Goal: Task Accomplishment & Management: Use online tool/utility

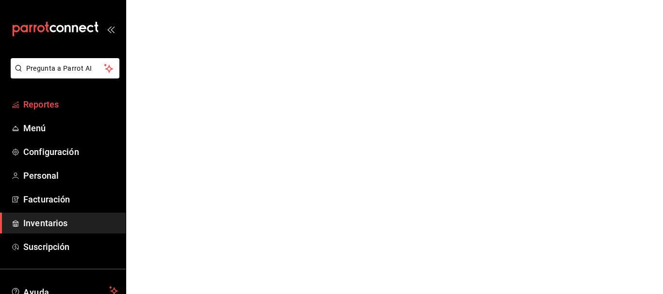
click at [59, 114] on link "Reportes" at bounding box center [63, 104] width 126 height 21
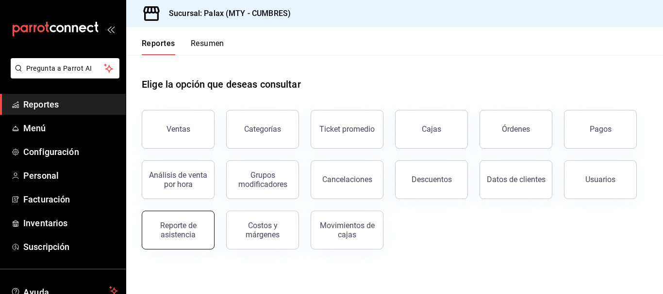
click at [182, 228] on div "Reporte de asistencia" at bounding box center [178, 230] width 60 height 18
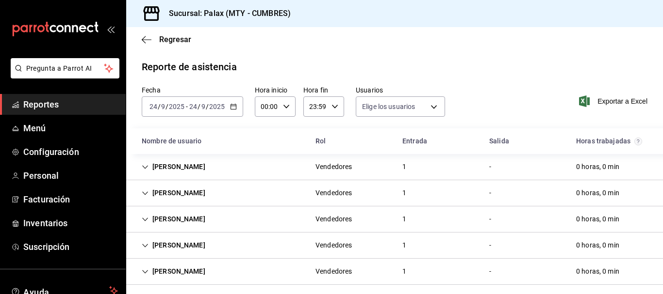
type input "7983b2f7-d0f4-4af1-9fa3-360334d8cdec,66712768-6990-4750-9703-738ecc4bbf02,63165…"
click at [416, 66] on div "Reporte de asistencia" at bounding box center [395, 67] width 506 height 15
click at [233, 103] on div "[DATE] [DATE] - [DATE] [DATE]" at bounding box center [192, 107] width 101 height 20
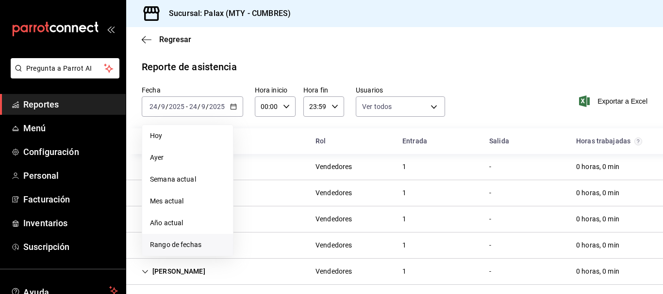
click at [201, 243] on span "Rango de fechas" at bounding box center [187, 245] width 75 height 10
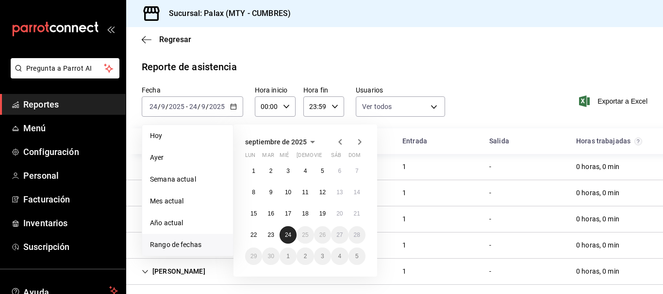
click at [284, 240] on button "24" at bounding box center [287, 235] width 17 height 17
click at [292, 216] on button "17" at bounding box center [287, 213] width 17 height 17
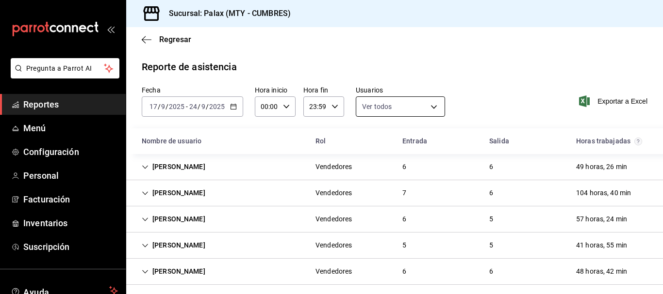
click at [408, 108] on body "Pregunta a Parrot AI Reportes Menú Configuración Personal Facturación Inventari…" at bounding box center [331, 147] width 663 height 294
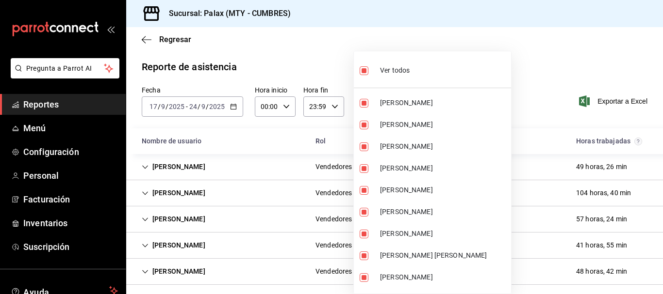
click at [408, 60] on div "Ver todos" at bounding box center [384, 69] width 50 height 21
checkbox input "false"
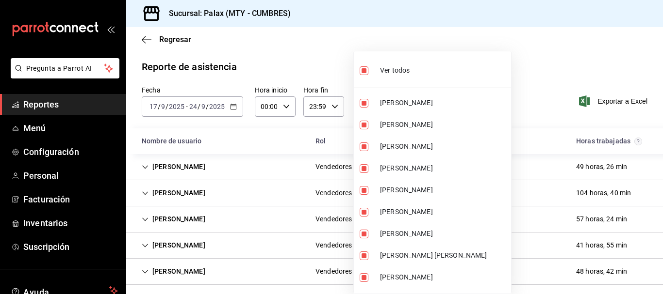
checkbox input "false"
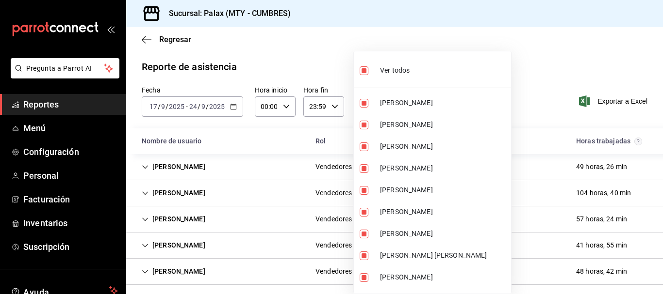
checkbox input "false"
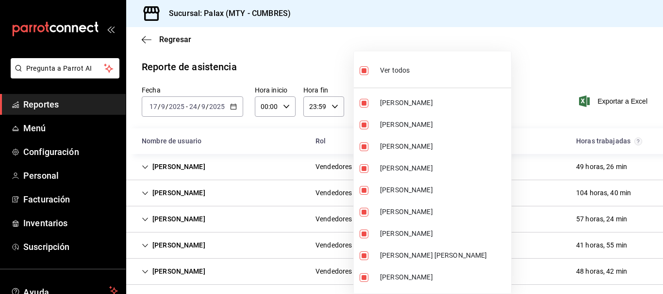
checkbox input "false"
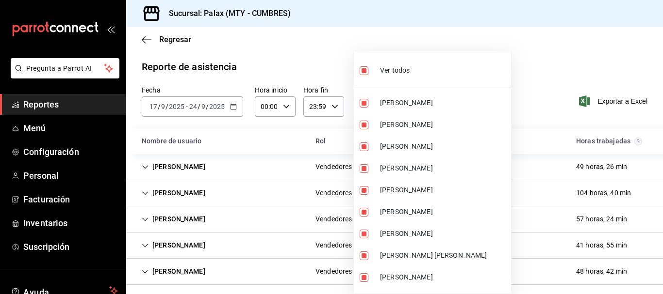
checkbox input "false"
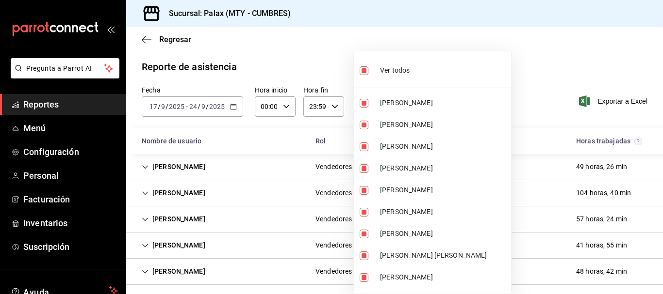
checkbox input "false"
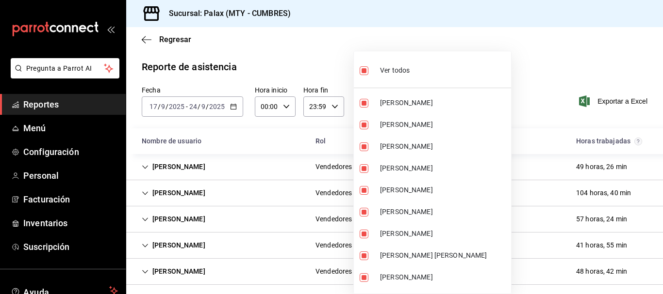
checkbox input "false"
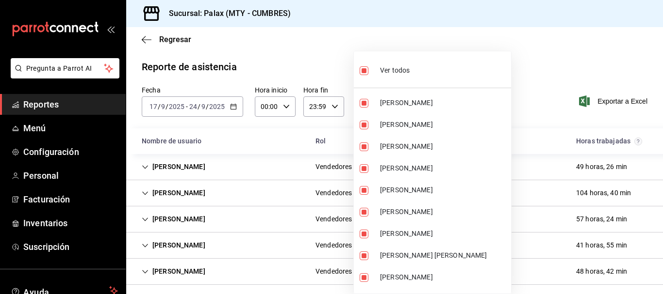
checkbox input "false"
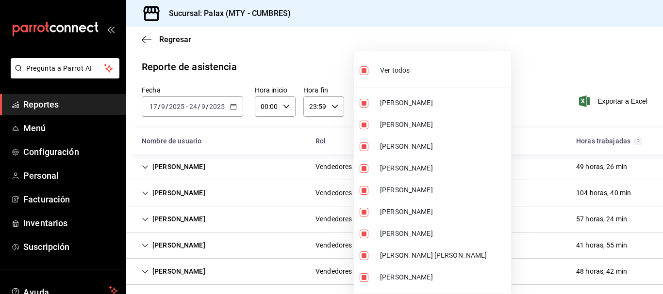
checkbox input "false"
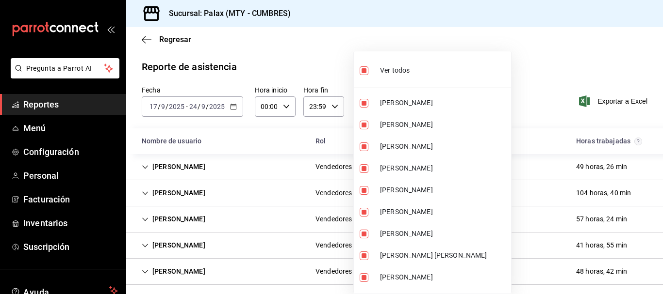
checkbox input "false"
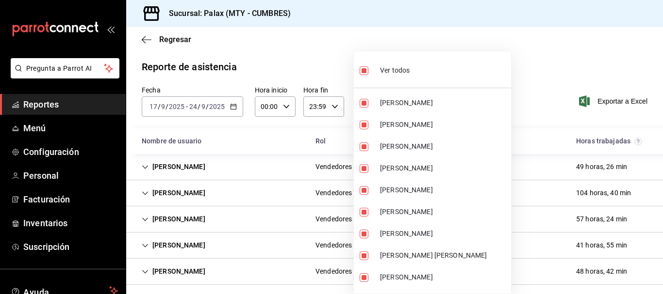
checkbox input "false"
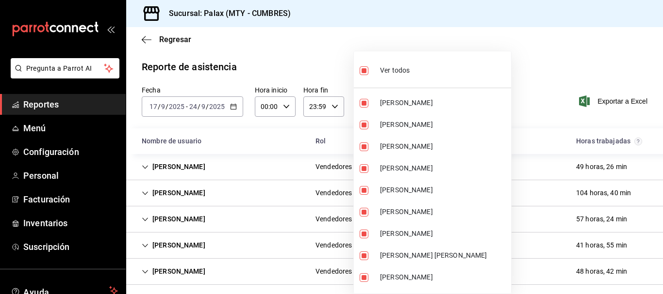
checkbox input "false"
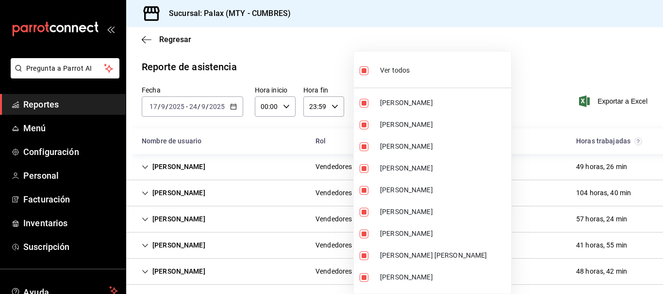
checkbox input "false"
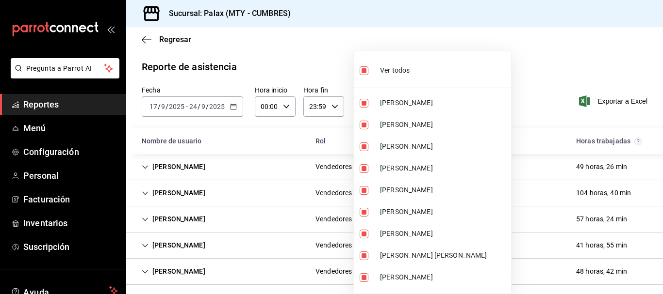
checkbox input "false"
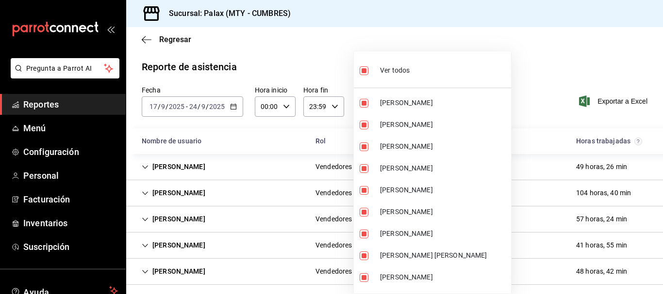
checkbox input "false"
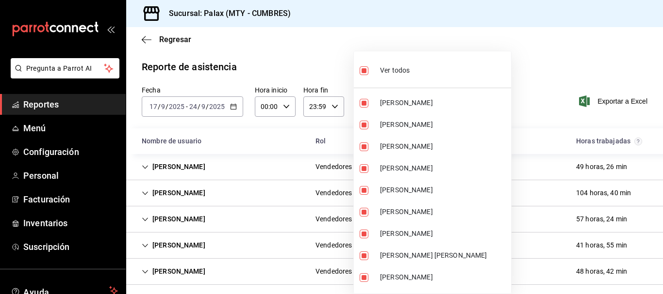
checkbox input "false"
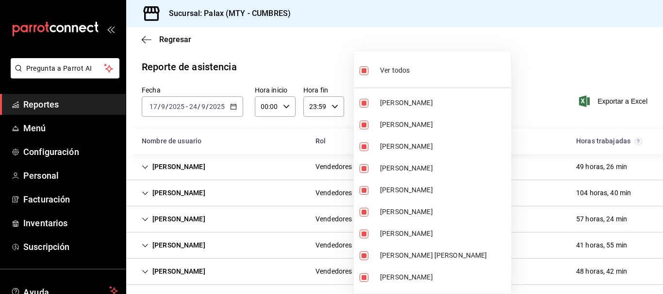
checkbox input "false"
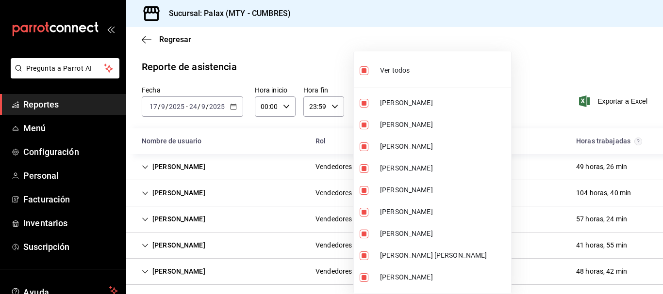
checkbox input "false"
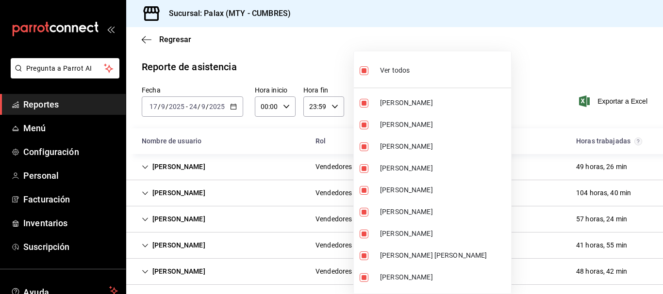
checkbox input "false"
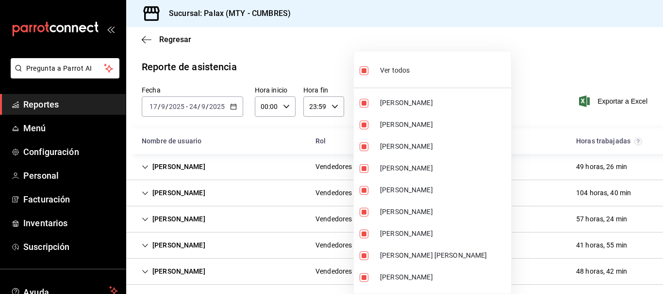
checkbox input "false"
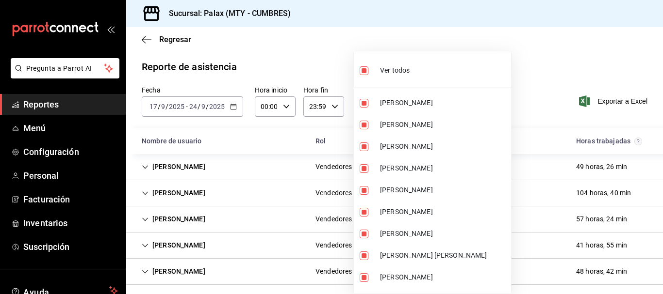
checkbox input "false"
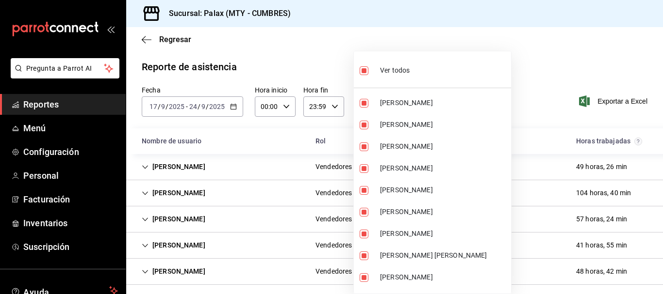
checkbox input "false"
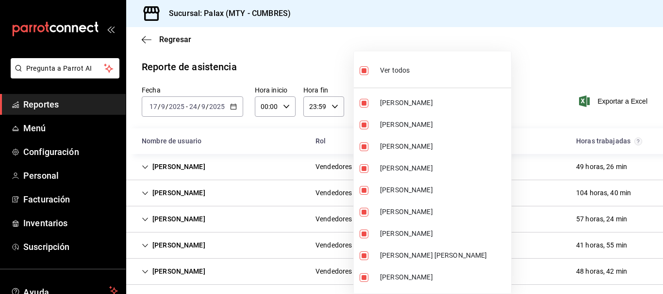
checkbox input "false"
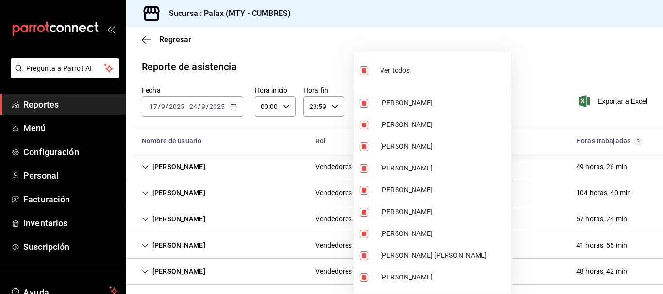
checkbox input "false"
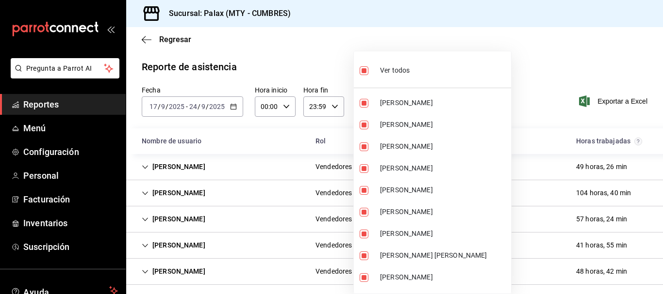
checkbox input "false"
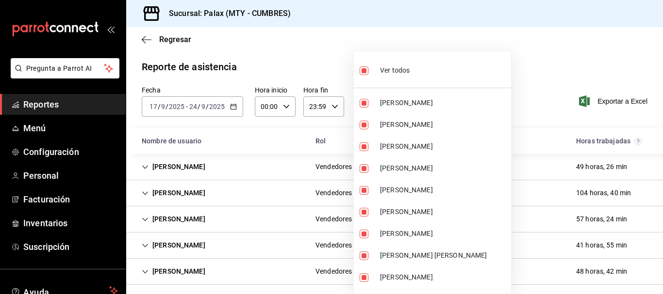
checkbox input "false"
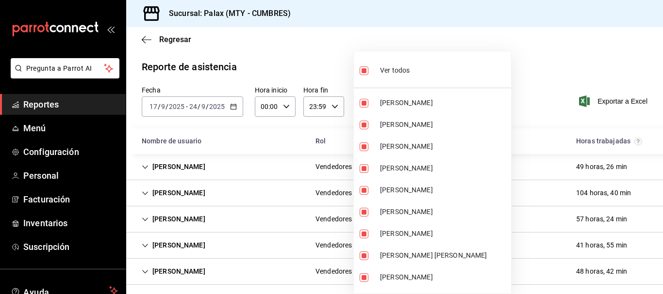
checkbox input "false"
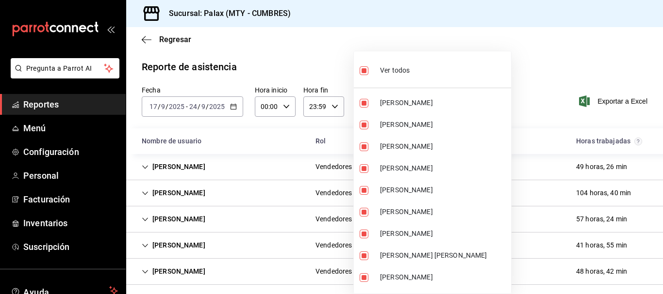
checkbox input "false"
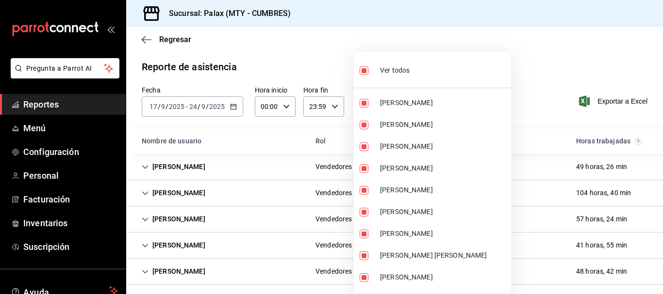
checkbox input "false"
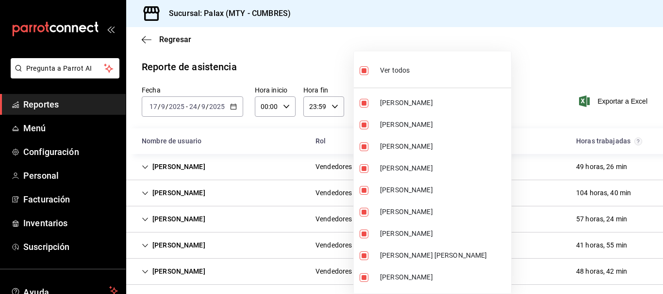
checkbox input "false"
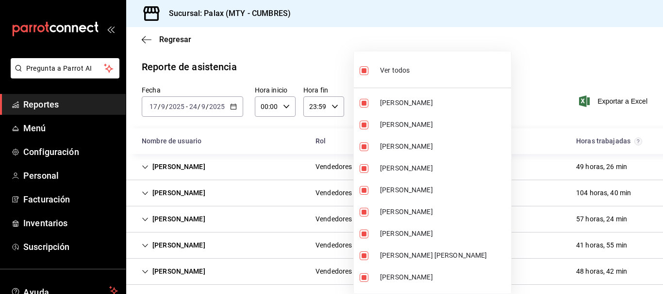
checkbox input "false"
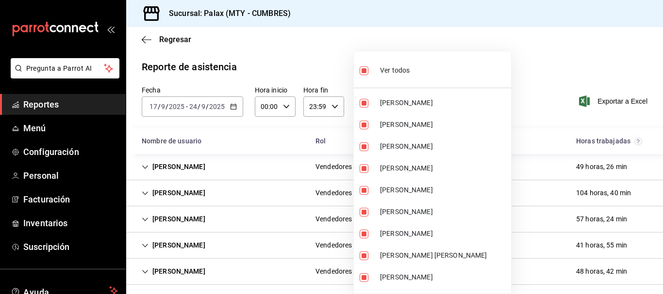
checkbox input "false"
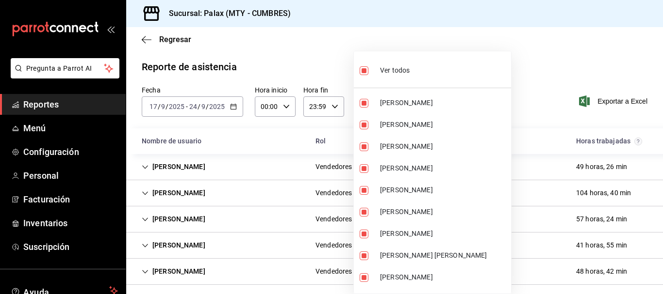
checkbox input "false"
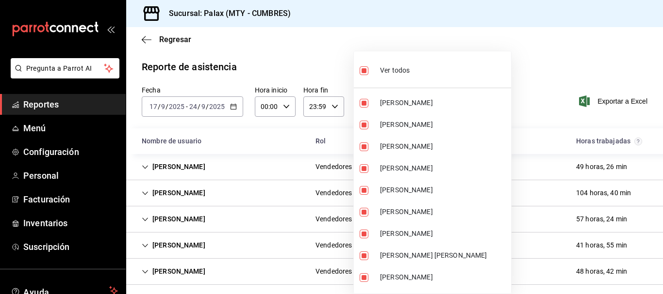
checkbox input "false"
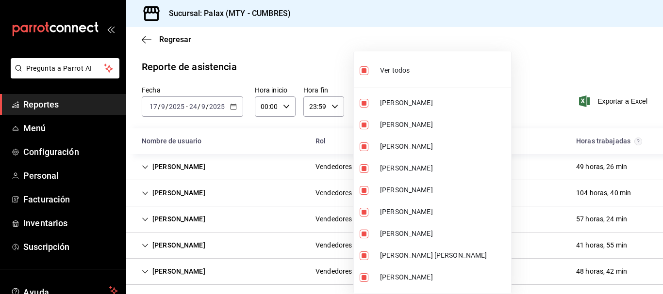
checkbox input "false"
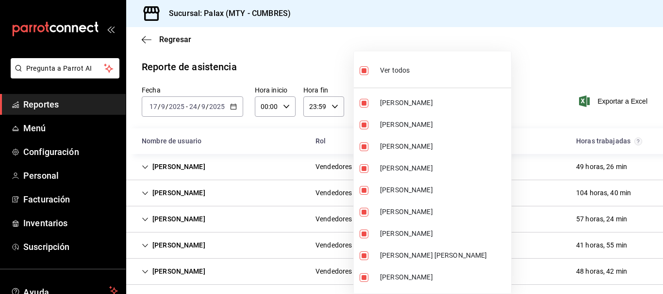
checkbox input "false"
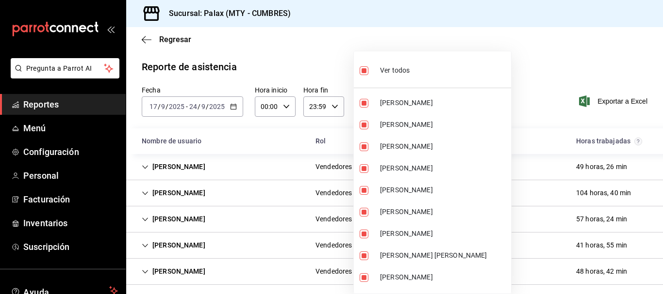
checkbox input "false"
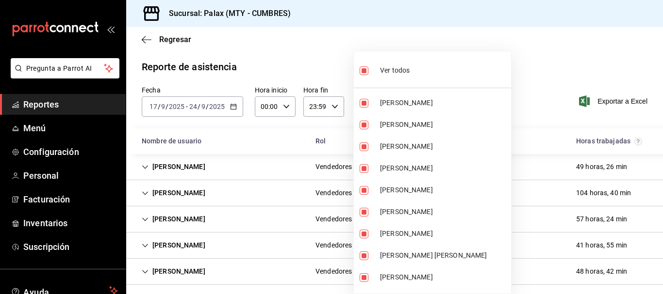
checkbox input "false"
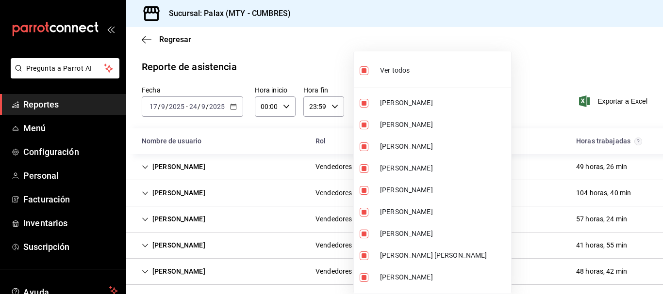
checkbox input "false"
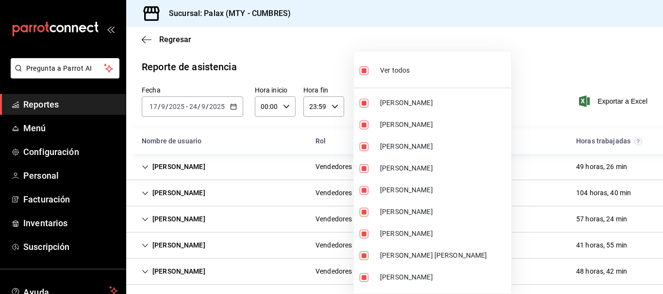
checkbox input "false"
click at [408, 62] on div "Ver todos" at bounding box center [384, 69] width 50 height 21
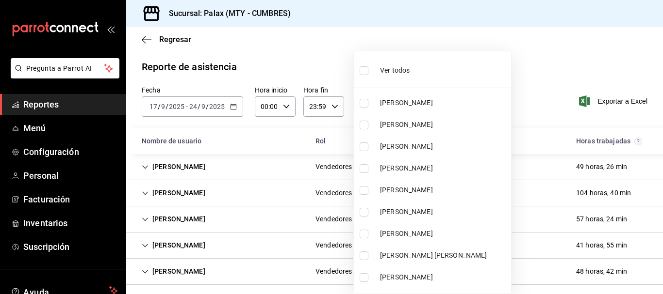
click at [408, 62] on div "Ver todos" at bounding box center [384, 69] width 50 height 21
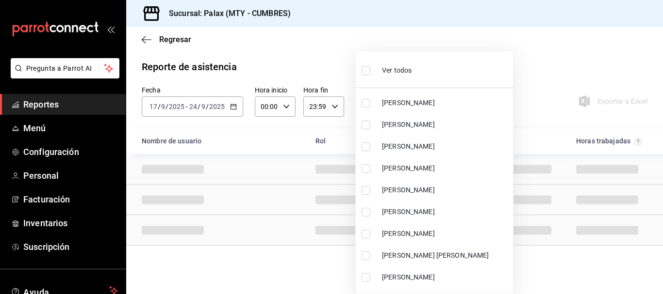
scroll to position [2223, 0]
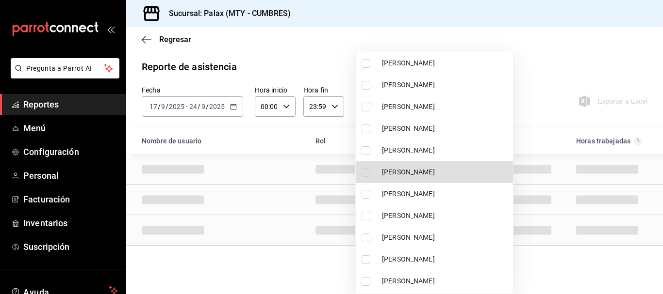
click at [414, 226] on li "[PERSON_NAME]" at bounding box center [434, 216] width 157 height 22
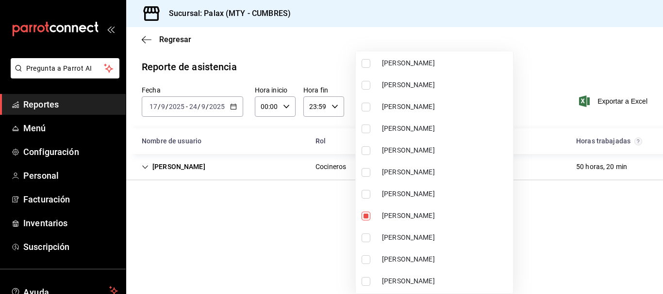
click at [558, 73] on div at bounding box center [331, 147] width 663 height 294
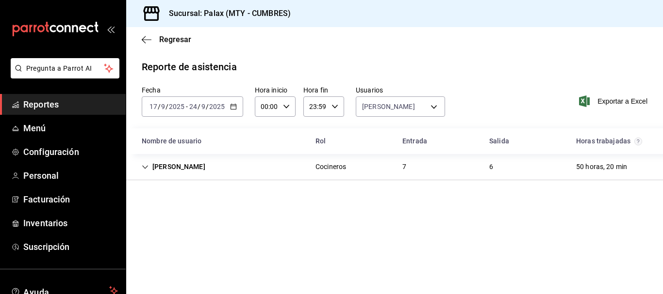
click at [389, 160] on div "[PERSON_NAME] Cocineros 7 6 50 horas, 20 min" at bounding box center [394, 167] width 537 height 26
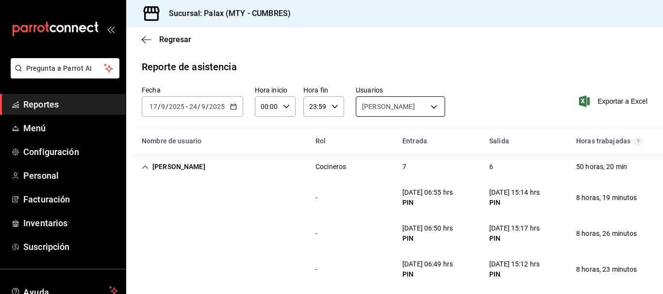
click at [386, 110] on body "Pregunta a Parrot AI Reportes Menú Configuración Personal Facturación Inventari…" at bounding box center [331, 147] width 663 height 294
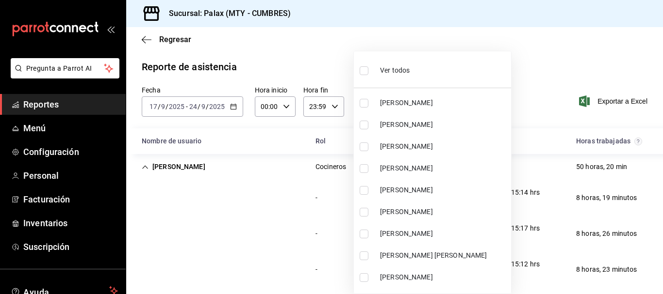
click at [391, 77] on div "Ver todos" at bounding box center [384, 69] width 50 height 21
click at [391, 73] on span "Ver todos" at bounding box center [395, 70] width 30 height 10
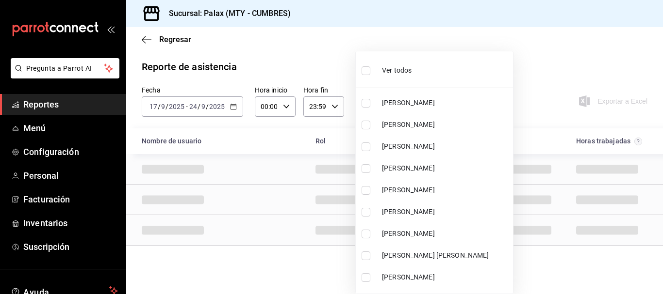
scroll to position [4581, 0]
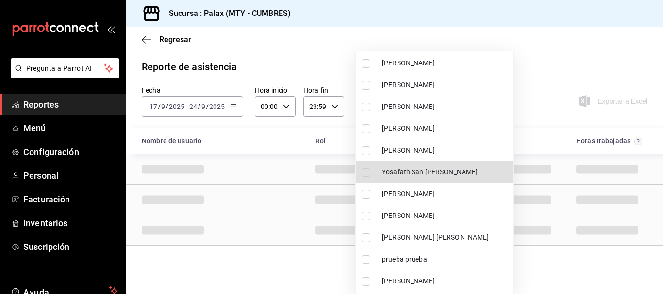
click at [406, 188] on li "[PERSON_NAME]" at bounding box center [434, 194] width 157 height 22
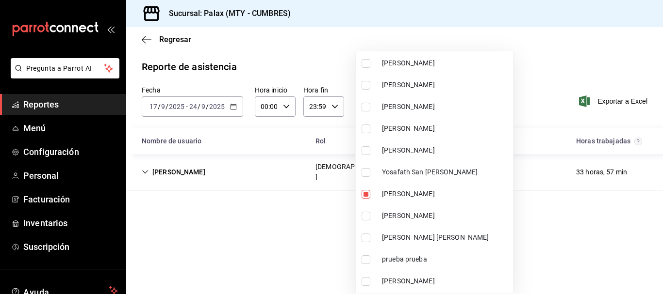
click at [526, 72] on div at bounding box center [331, 147] width 663 height 294
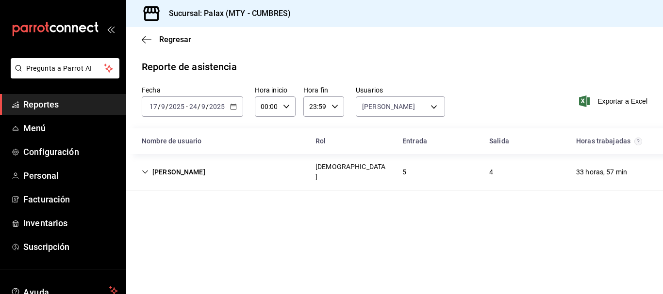
click at [412, 165] on div "5" at bounding box center [403, 172] width 19 height 18
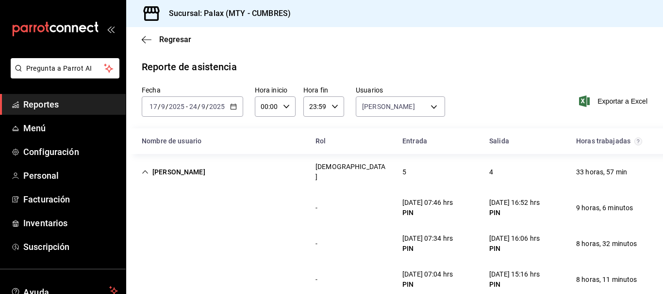
scroll to position [49, 0]
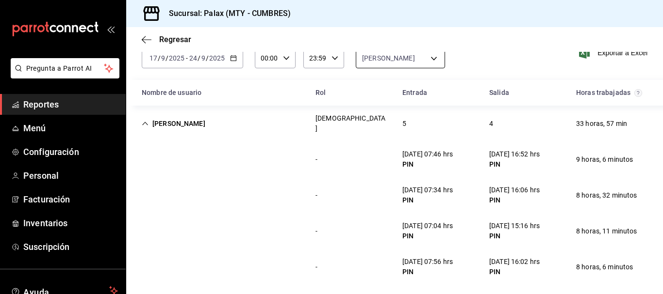
click at [389, 58] on body "Pregunta a Parrot AI Reportes Menú Configuración Personal Facturación Inventari…" at bounding box center [331, 147] width 663 height 294
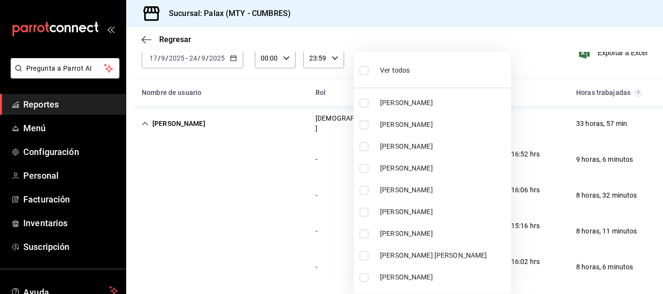
click at [383, 68] on span "Ver todos" at bounding box center [395, 70] width 30 height 10
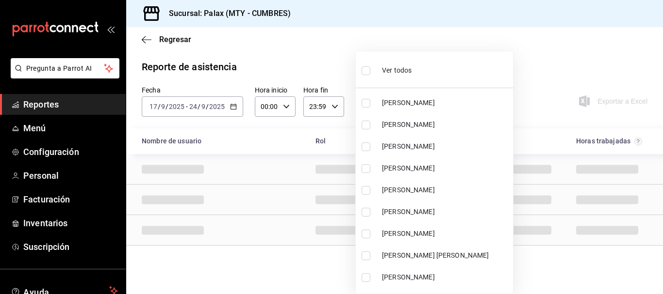
scroll to position [2354, 0]
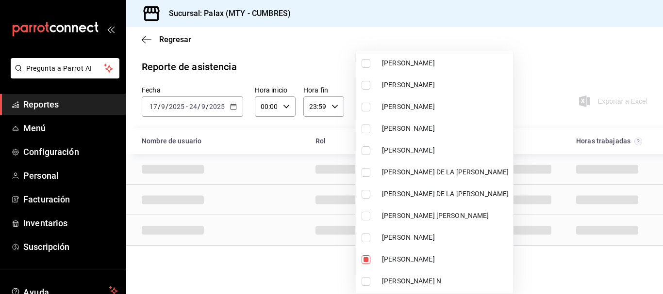
click at [542, 36] on div at bounding box center [331, 147] width 663 height 294
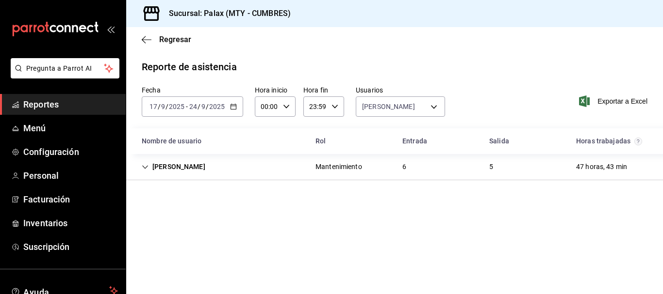
click at [384, 163] on div "[PERSON_NAME] Mantenimiento 6 5 47 horas, 43 min" at bounding box center [394, 167] width 537 height 26
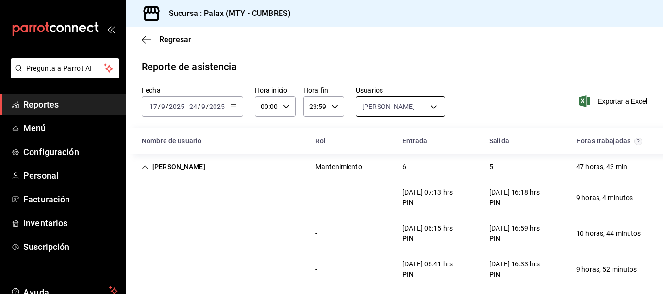
click at [401, 112] on body "Pregunta a Parrot AI Reportes Menú Configuración Personal Facturación Inventari…" at bounding box center [331, 147] width 663 height 294
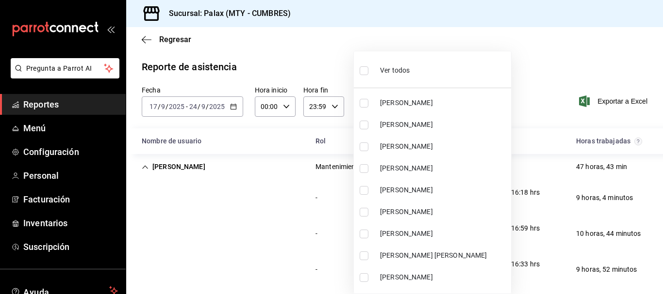
click at [384, 65] on div "Ver todos" at bounding box center [384, 69] width 50 height 21
click at [384, 67] on span "Ver todos" at bounding box center [395, 70] width 30 height 10
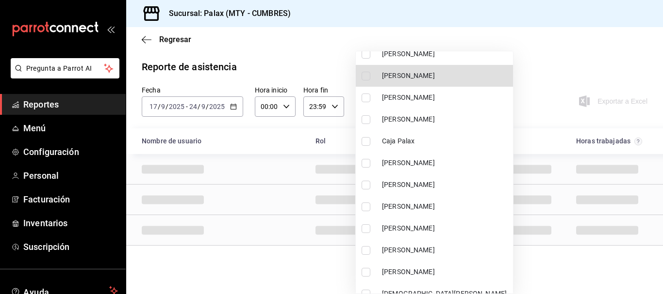
scroll to position [945, 0]
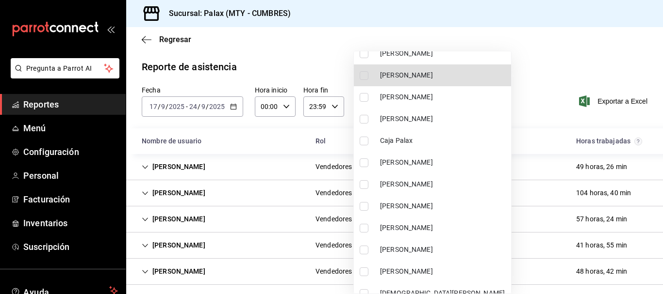
click at [420, 206] on span "[PERSON_NAME]" at bounding box center [443, 206] width 127 height 10
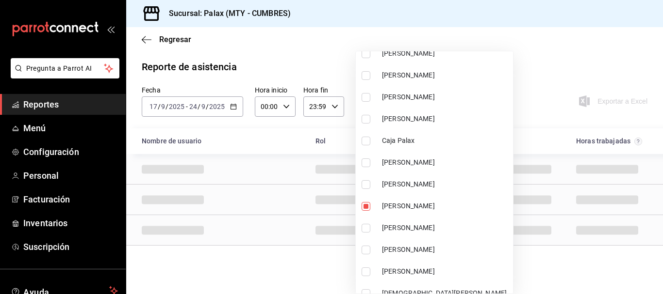
click at [541, 48] on div at bounding box center [331, 147] width 663 height 294
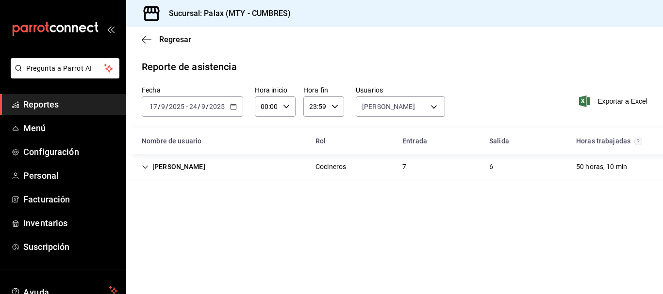
click at [409, 164] on div "7" at bounding box center [403, 167] width 19 height 18
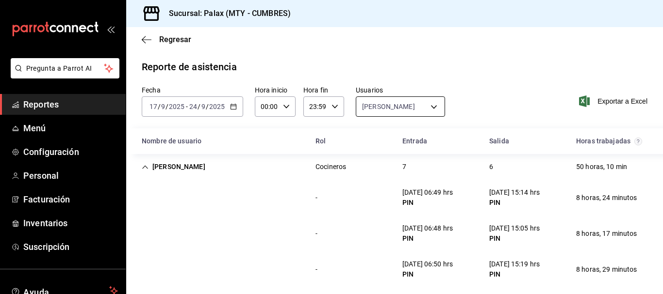
click at [376, 107] on body "Pregunta a Parrot AI Reportes Menú Configuración Personal Facturación Inventari…" at bounding box center [331, 147] width 663 height 294
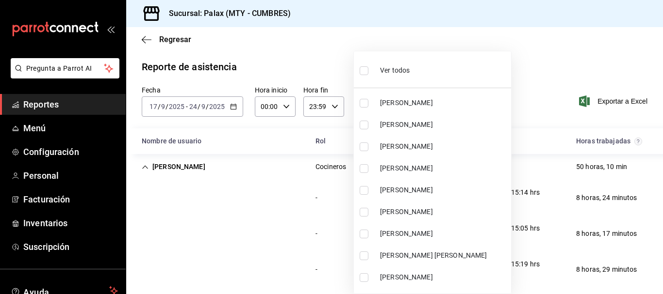
click at [390, 70] on span "Ver todos" at bounding box center [395, 70] width 30 height 10
click at [392, 69] on span "Ver todos" at bounding box center [395, 70] width 30 height 10
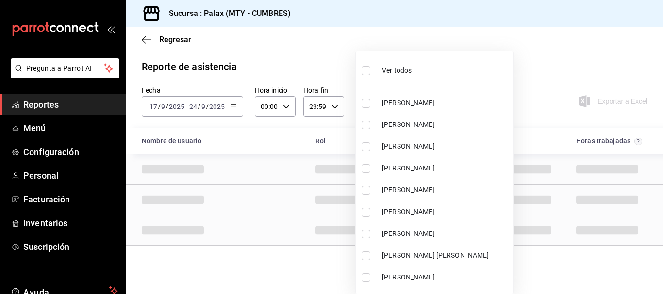
scroll to position [4341, 0]
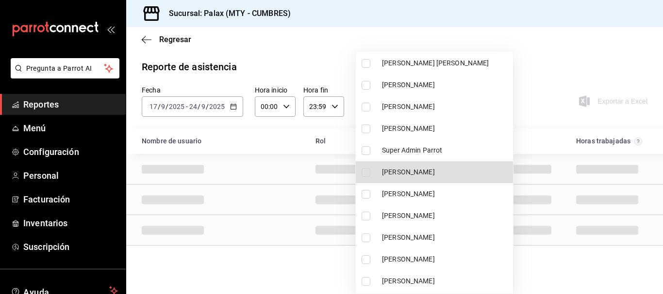
click at [392, 167] on span "[PERSON_NAME]" at bounding box center [445, 172] width 127 height 10
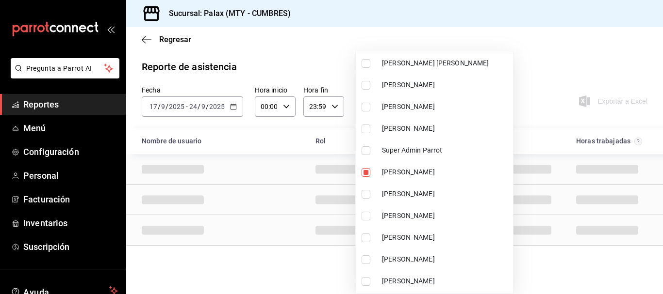
click at [541, 66] on div at bounding box center [331, 147] width 663 height 294
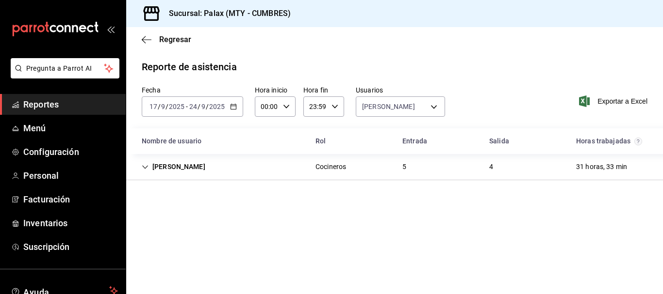
click at [414, 166] on div "[PERSON_NAME] Cocineros 5 4 31 horas, 33 min" at bounding box center [394, 167] width 537 height 26
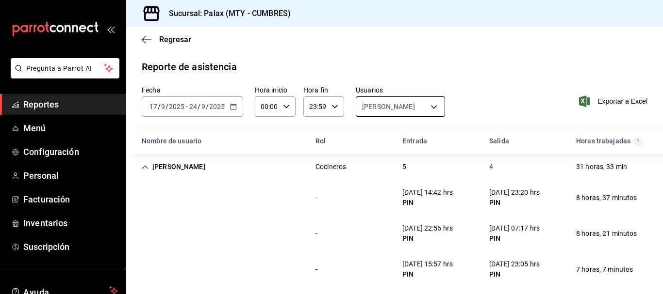
click at [380, 102] on body "Pregunta a Parrot AI Reportes Menú Configuración Personal Facturación Inventari…" at bounding box center [331, 147] width 663 height 294
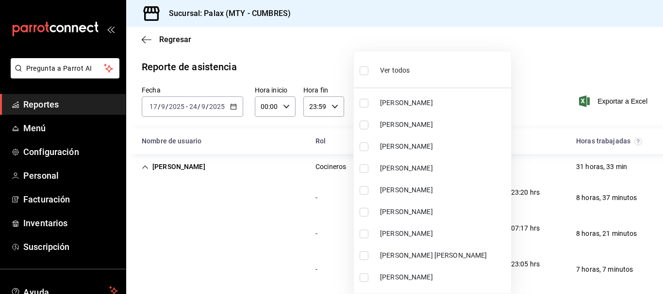
click at [387, 73] on span "Ver todos" at bounding box center [395, 70] width 30 height 10
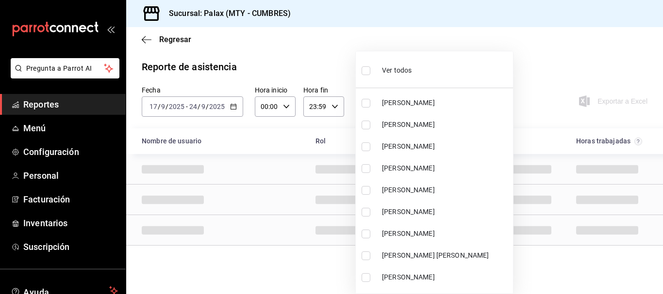
scroll to position [2092, 0]
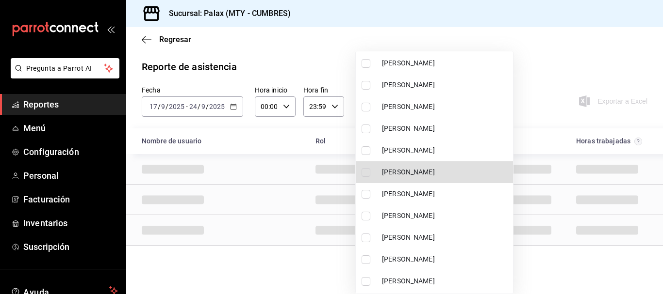
click at [412, 196] on span "[PERSON_NAME]" at bounding box center [445, 194] width 127 height 10
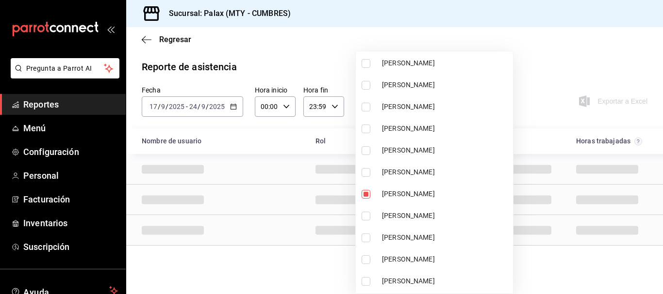
click at [533, 72] on div at bounding box center [331, 147] width 663 height 294
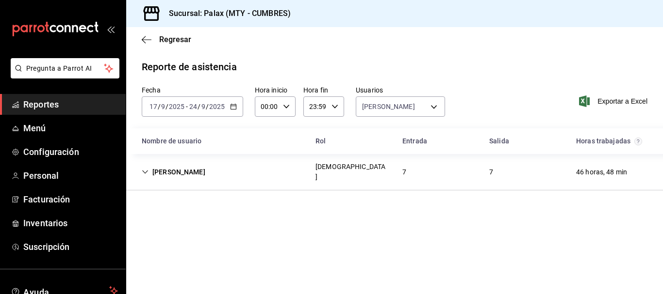
click at [429, 169] on div "[PERSON_NAME] 7 7 46 horas, 48 min" at bounding box center [394, 172] width 537 height 36
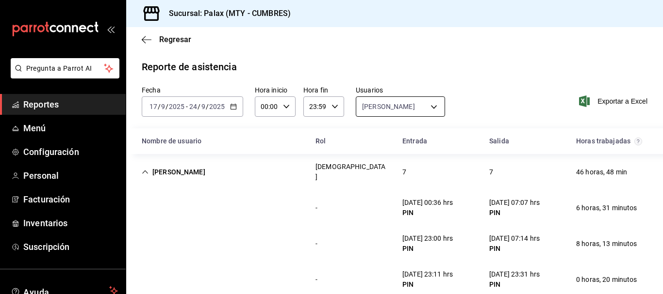
click at [385, 100] on body "Pregunta a Parrot AI Reportes Menú Configuración Personal Facturación Inventari…" at bounding box center [331, 147] width 663 height 294
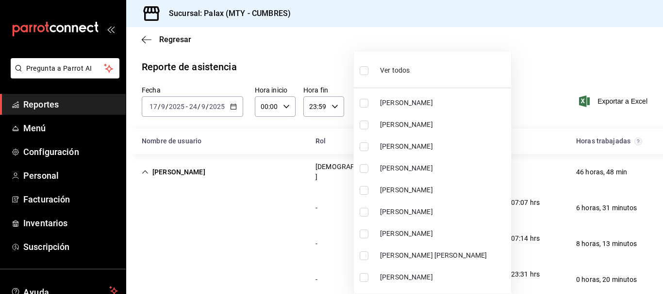
click at [395, 72] on span "Ver todos" at bounding box center [395, 70] width 30 height 10
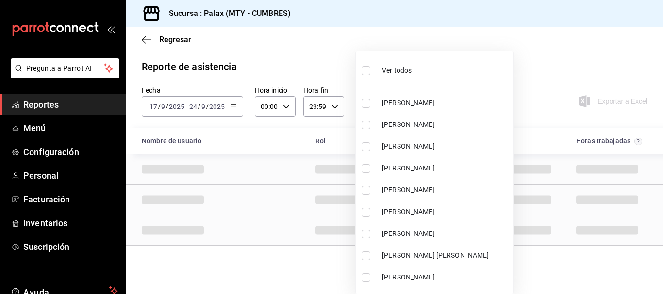
scroll to position [2900, 0]
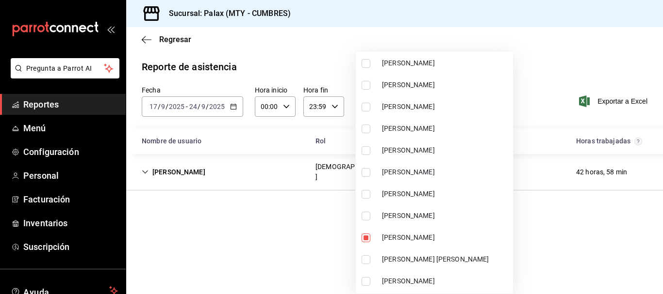
drag, startPoint x: 545, startPoint y: 61, endPoint x: 539, endPoint y: 61, distance: 6.3
click at [544, 61] on div at bounding box center [331, 147] width 663 height 294
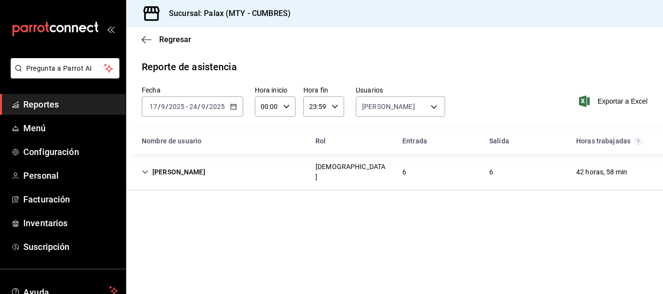
click at [400, 163] on div "6" at bounding box center [403, 172] width 19 height 18
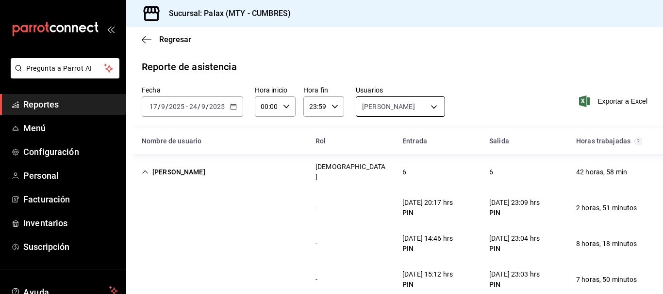
click at [413, 111] on body "Pregunta a Parrot AI Reportes Menú Configuración Personal Facturación Inventari…" at bounding box center [331, 147] width 663 height 294
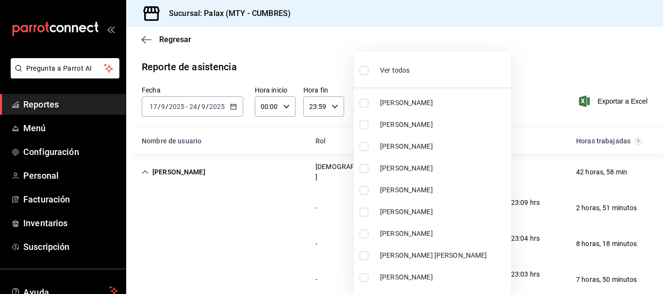
click at [392, 76] on div "Ver todos" at bounding box center [384, 69] width 50 height 21
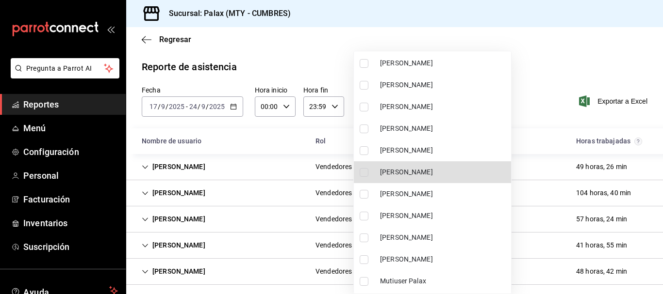
scroll to position [3538, 0]
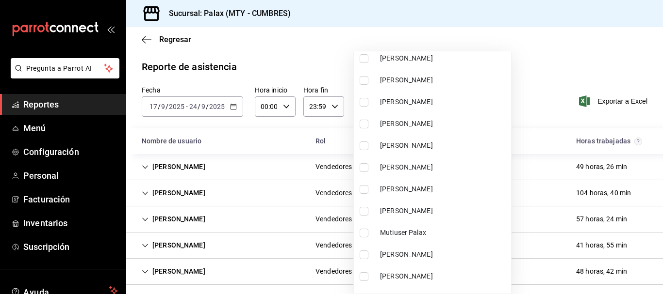
click at [429, 171] on span "[PERSON_NAME]" at bounding box center [443, 168] width 127 height 10
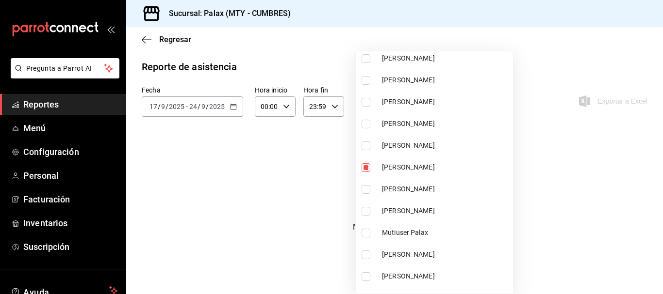
click at [553, 76] on div at bounding box center [331, 147] width 663 height 294
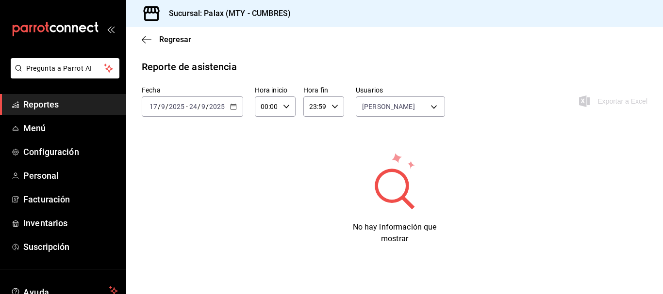
click at [538, 60] on div at bounding box center [331, 147] width 663 height 294
click at [410, 112] on body "Pregunta a Parrot AI Reportes Menú Configuración Personal Facturación Inventari…" at bounding box center [331, 147] width 663 height 294
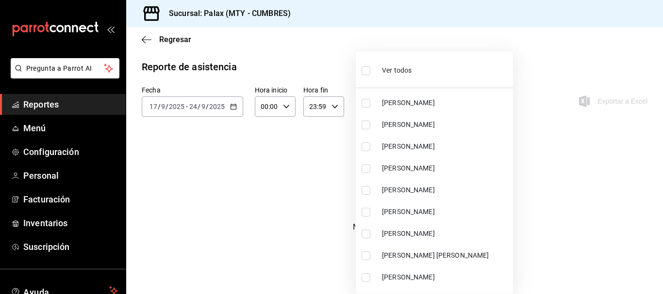
click at [403, 73] on span "Ver todos" at bounding box center [397, 70] width 30 height 10
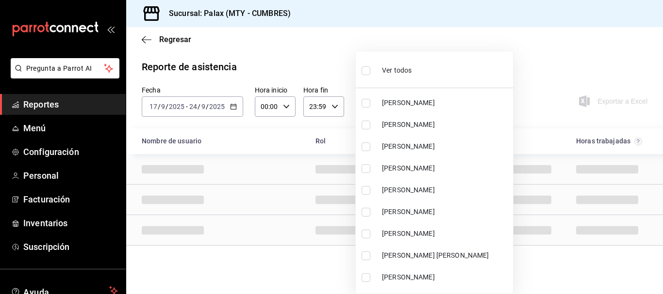
scroll to position [3184, 0]
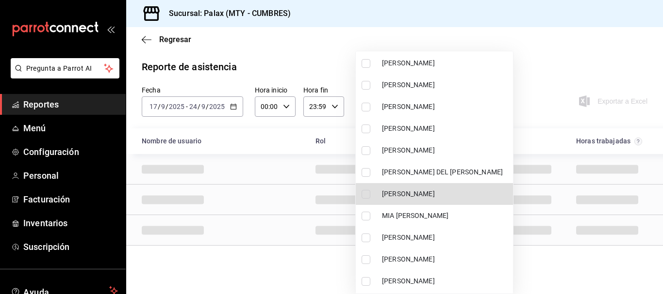
click at [422, 196] on span "[PERSON_NAME]" at bounding box center [445, 194] width 127 height 10
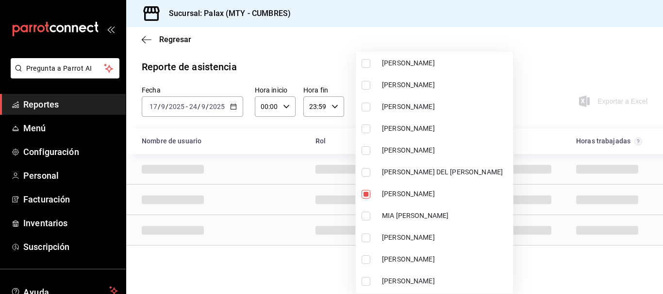
drag, startPoint x: 545, startPoint y: 57, endPoint x: 526, endPoint y: 65, distance: 20.7
click at [546, 55] on div at bounding box center [331, 147] width 663 height 294
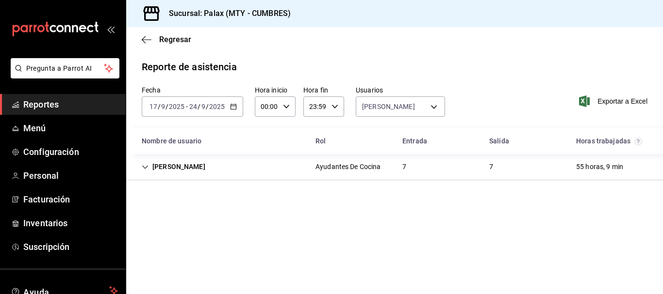
click at [392, 170] on div "[PERSON_NAME] Ayudantes De Cocina 7 7 55 horas, 9 min" at bounding box center [394, 167] width 537 height 26
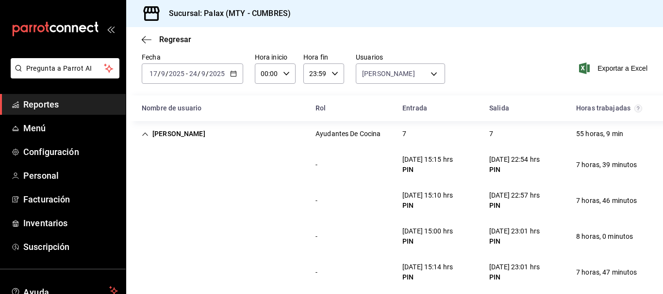
scroll to position [49, 0]
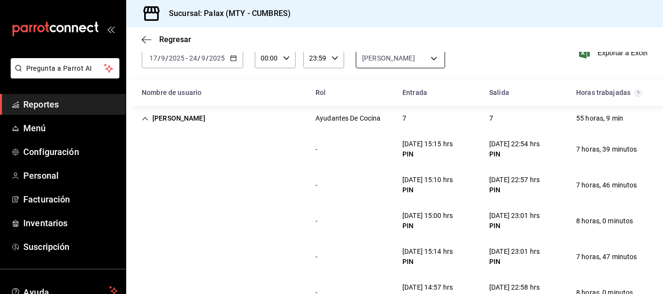
click at [374, 55] on body "Pregunta a Parrot AI Reportes Menú Configuración Personal Facturación Inventari…" at bounding box center [331, 147] width 663 height 294
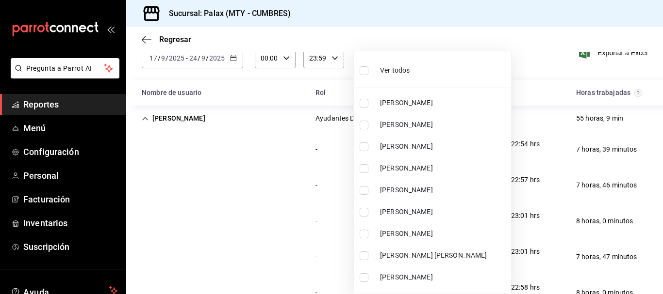
drag, startPoint x: 388, startPoint y: 73, endPoint x: 391, endPoint y: 69, distance: 5.2
click at [390, 74] on span "Ver todos" at bounding box center [395, 70] width 30 height 10
click at [391, 69] on span "Ver todos" at bounding box center [395, 70] width 30 height 10
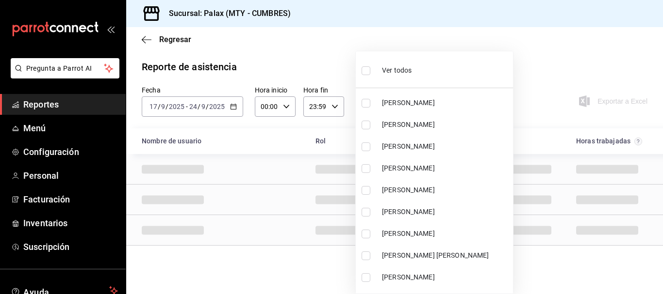
scroll to position [3620, 0]
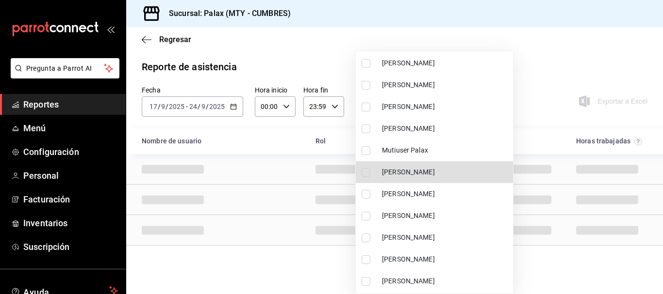
drag, startPoint x: 423, startPoint y: 161, endPoint x: 423, endPoint y: 168, distance: 6.8
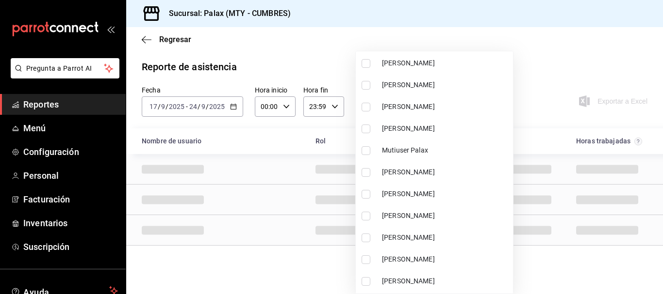
click at [423, 169] on span "[PERSON_NAME]" at bounding box center [445, 172] width 127 height 10
click at [524, 59] on div at bounding box center [331, 147] width 663 height 294
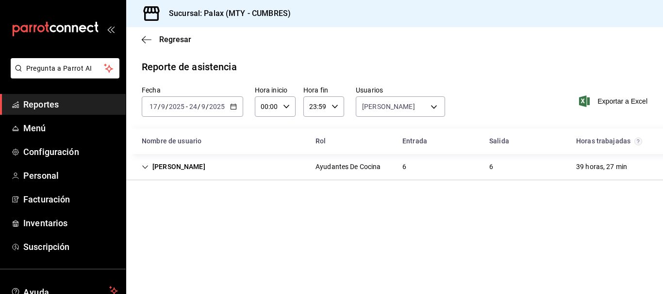
click at [423, 171] on div "[PERSON_NAME] Ayudantes De Cocina 6 6 39 horas, 27 min" at bounding box center [394, 167] width 537 height 26
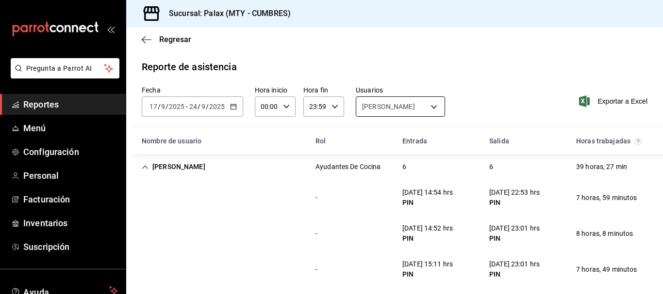
click at [399, 111] on body "Pregunta a Parrot AI Reportes Menú Configuración Personal Facturación Inventari…" at bounding box center [331, 147] width 663 height 294
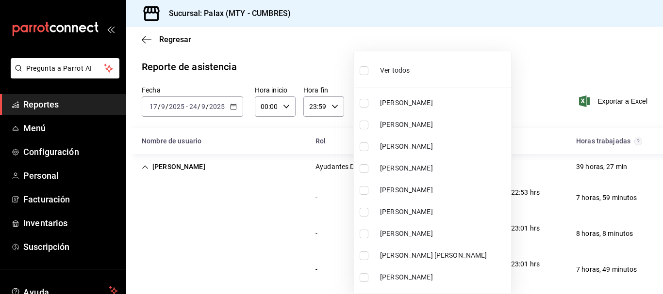
click at [409, 69] on li "Ver todos" at bounding box center [432, 69] width 157 height 29
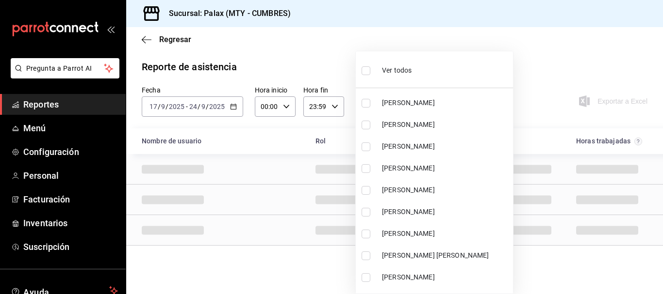
scroll to position [1153, 0]
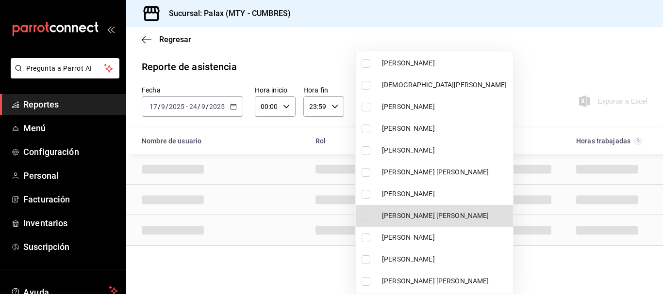
click at [416, 213] on span "[PERSON_NAME] [PERSON_NAME]" at bounding box center [445, 216] width 127 height 10
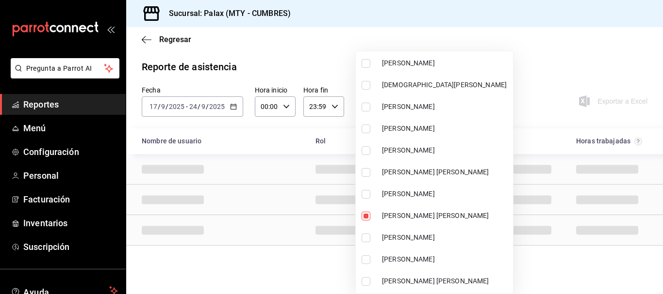
click at [528, 67] on div at bounding box center [331, 147] width 663 height 294
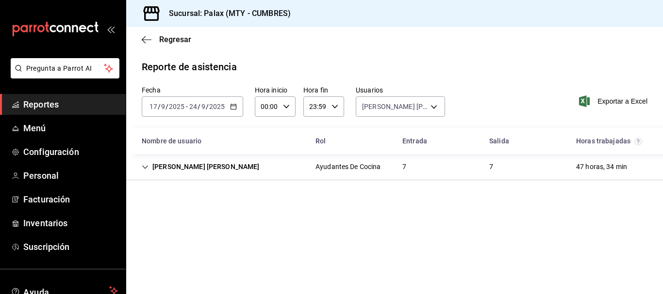
click at [419, 170] on div "[PERSON_NAME] [PERSON_NAME] Ayudantes De Cocina 7 7 47 horas, 34 min" at bounding box center [394, 167] width 537 height 26
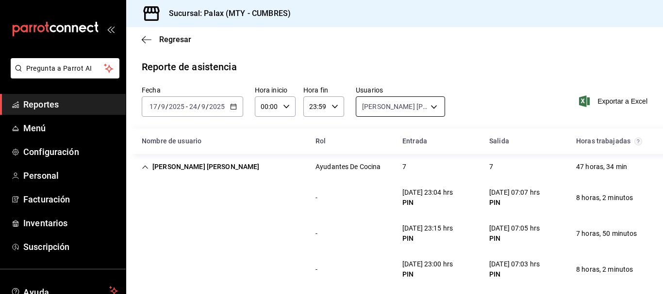
click at [388, 111] on body "Pregunta a Parrot AI Reportes Menú Configuración Personal Facturación Inventari…" at bounding box center [331, 147] width 663 height 294
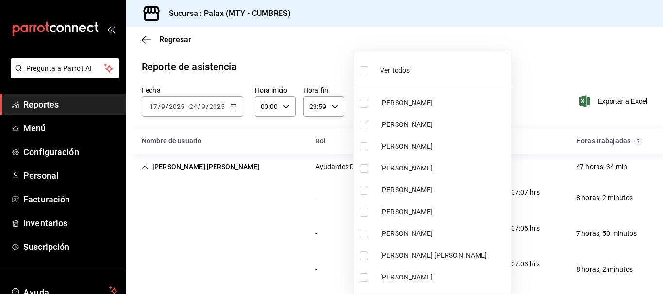
click at [381, 72] on span "Ver todos" at bounding box center [395, 70] width 30 height 10
click at [381, 70] on span "Ver todos" at bounding box center [395, 70] width 30 height 10
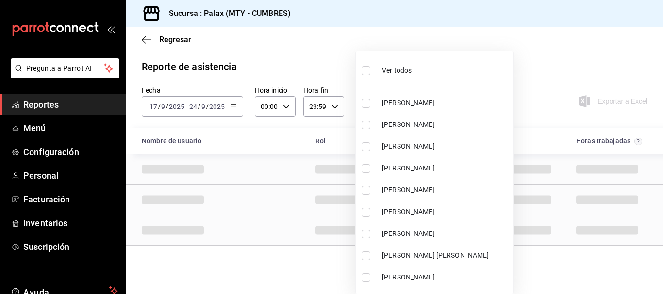
scroll to position [1546, 0]
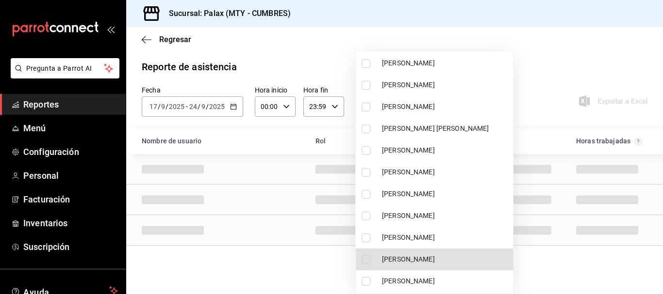
click at [410, 264] on span "[PERSON_NAME]" at bounding box center [445, 260] width 127 height 10
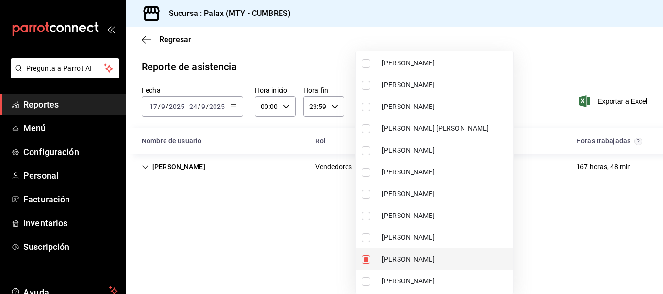
scroll to position [4144, 0]
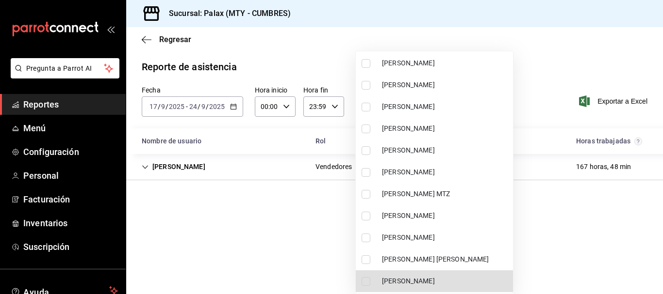
click at [410, 282] on span "[PERSON_NAME]" at bounding box center [445, 282] width 127 height 10
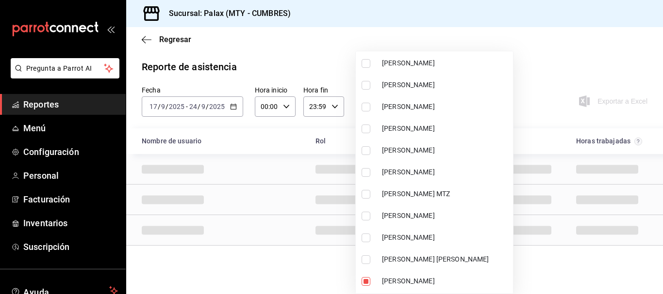
scroll to position [4384, 0]
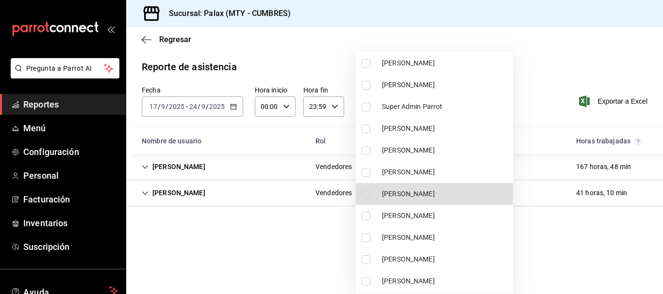
click at [406, 197] on span "[PERSON_NAME]" at bounding box center [445, 194] width 127 height 10
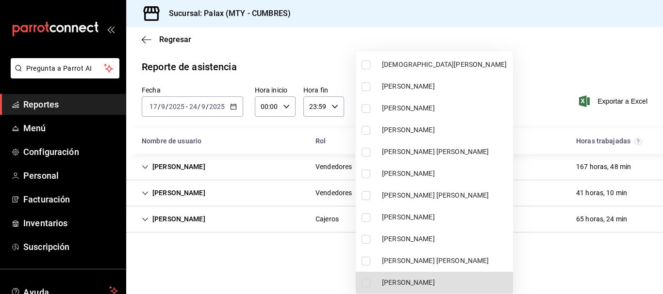
scroll to position [1306, 0]
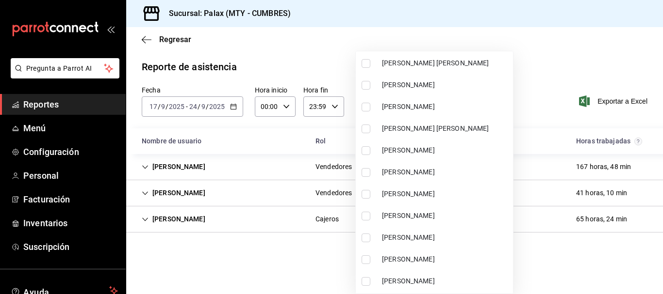
click at [403, 239] on span "[PERSON_NAME]" at bounding box center [445, 238] width 127 height 10
click at [546, 78] on div at bounding box center [331, 147] width 663 height 294
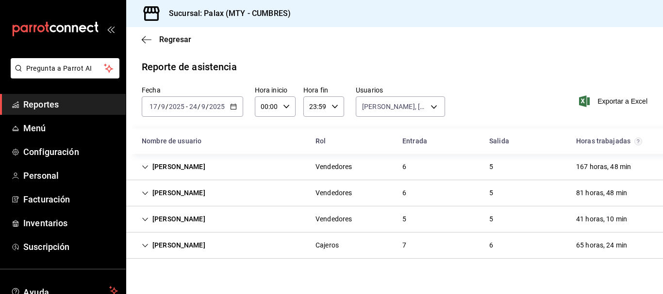
click at [175, 165] on div "[PERSON_NAME]" at bounding box center [173, 167] width 79 height 18
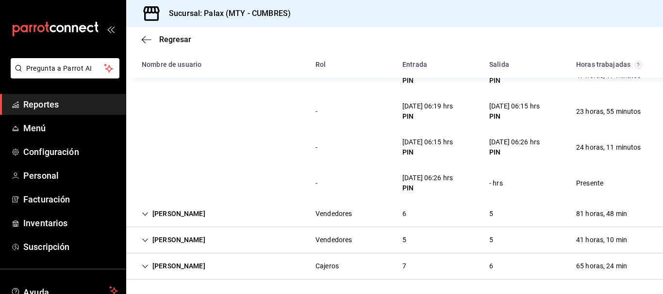
scroll to position [195, 0]
click at [315, 211] on div "Vendedores" at bounding box center [333, 213] width 36 height 10
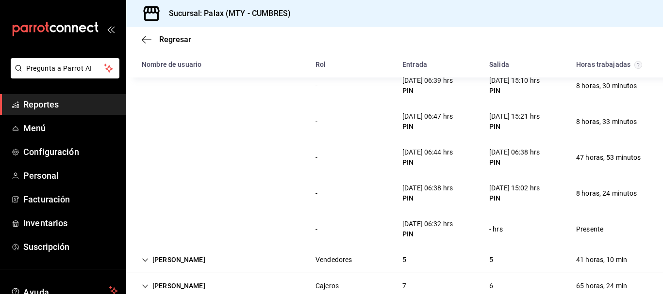
scroll to position [410, 0]
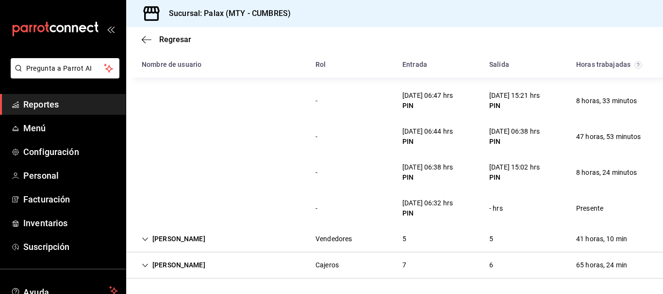
click at [207, 239] on div "[PERSON_NAME]" at bounding box center [173, 239] width 79 height 18
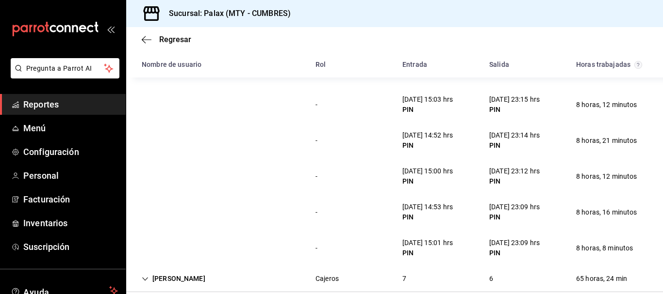
scroll to position [589, 0]
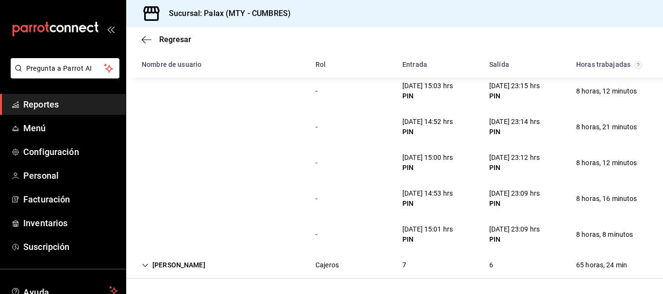
click at [280, 265] on div "[PERSON_NAME] Cajeros 7 6 65 horas, 24 min" at bounding box center [394, 266] width 537 height 26
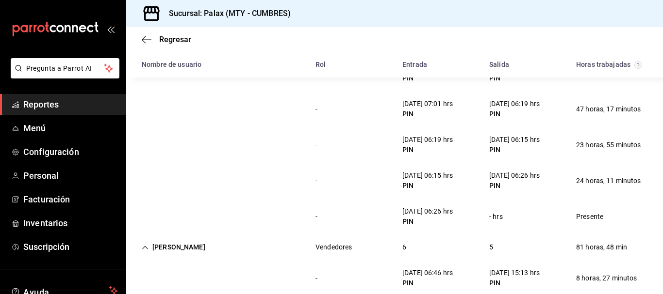
scroll to position [0, 0]
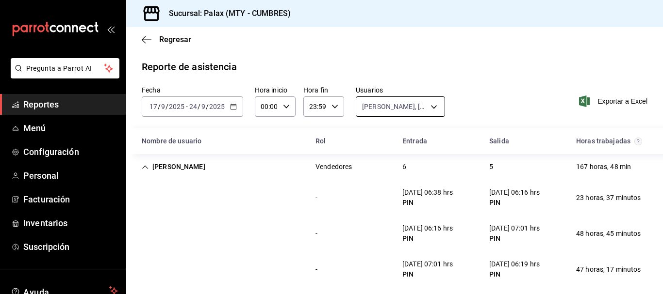
click at [409, 107] on body "Pregunta a Parrot AI Reportes Menú Configuración Personal Facturación Inventari…" at bounding box center [331, 147] width 663 height 294
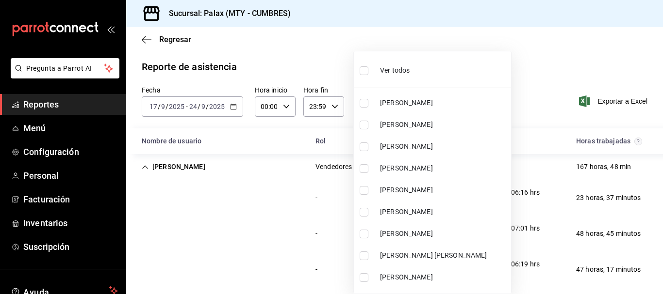
click at [397, 70] on span "Ver todos" at bounding box center [395, 70] width 30 height 10
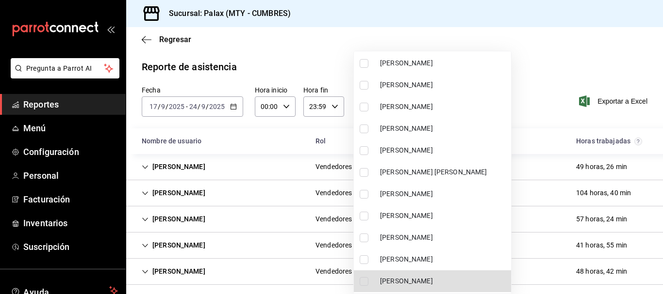
scroll to position [3771, 0]
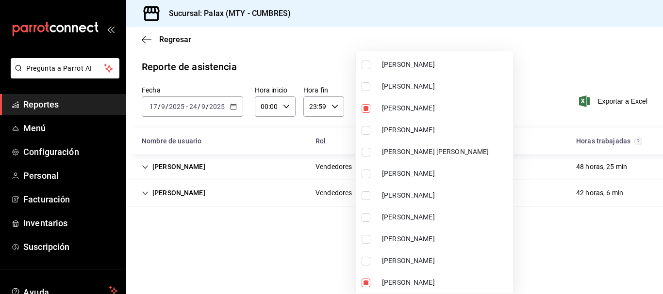
scroll to position [848, 0]
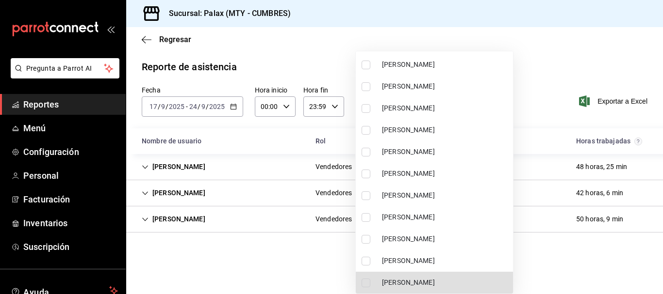
scroll to position [3489, 0]
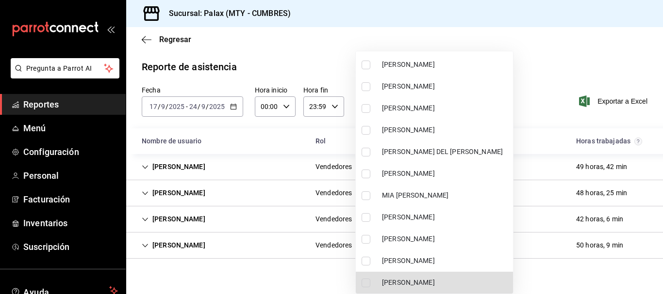
scroll to position [3336, 0]
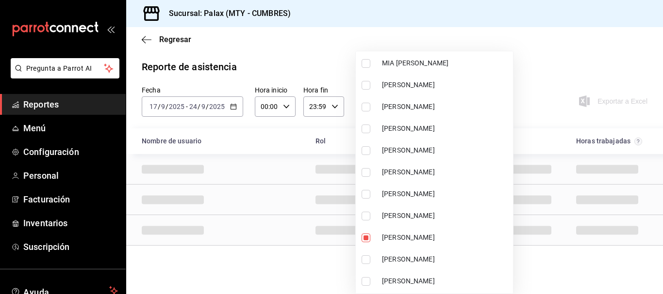
click at [551, 50] on div at bounding box center [331, 147] width 663 height 294
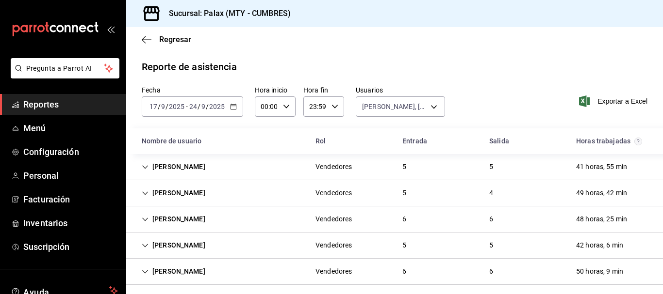
click at [203, 163] on div "[PERSON_NAME]" at bounding box center [173, 167] width 79 height 18
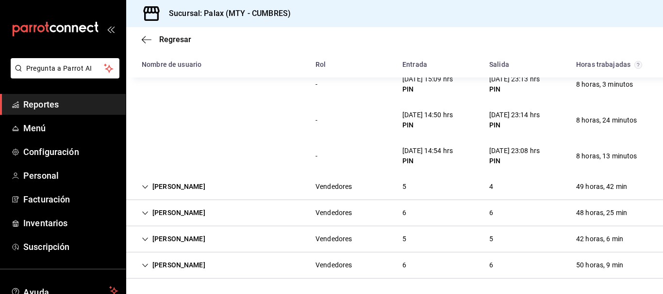
click at [226, 191] on div "[PERSON_NAME] Vendedores 5 4 49 horas, 42 min" at bounding box center [394, 187] width 537 height 26
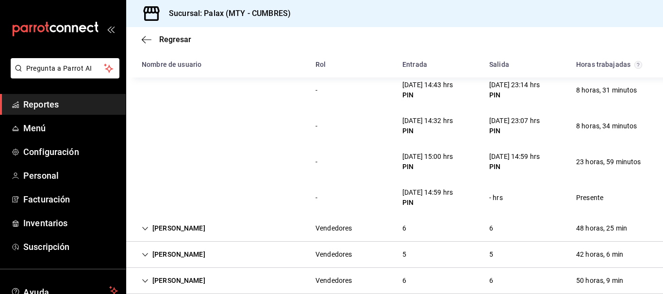
scroll to position [364, 0]
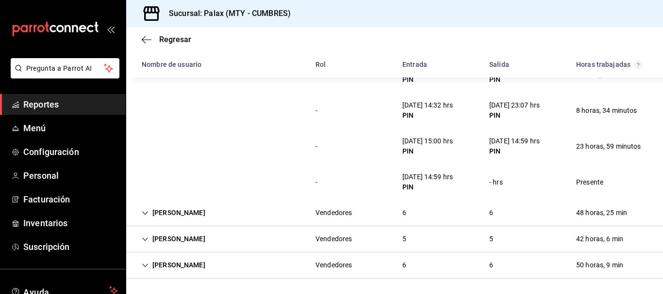
click at [253, 208] on div "[PERSON_NAME] Vendedores 6 6 48 horas, 25 min" at bounding box center [394, 213] width 537 height 26
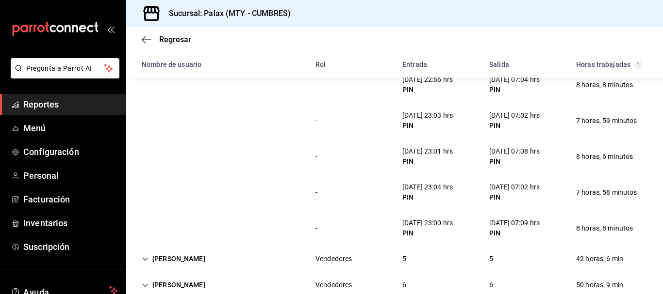
scroll to position [579, 0]
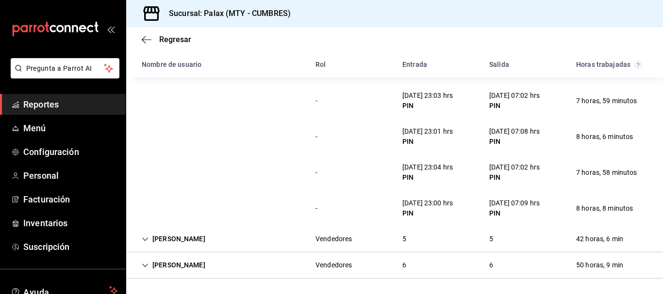
click at [203, 236] on div "[PERSON_NAME]" at bounding box center [173, 239] width 79 height 18
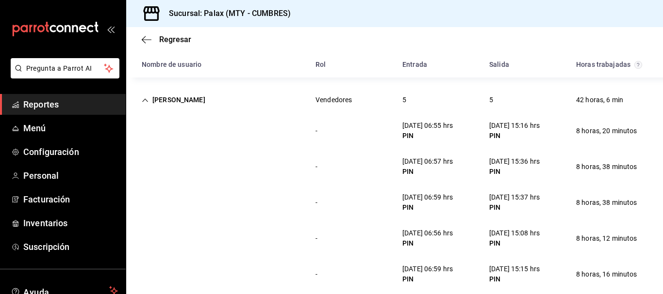
scroll to position [758, 0]
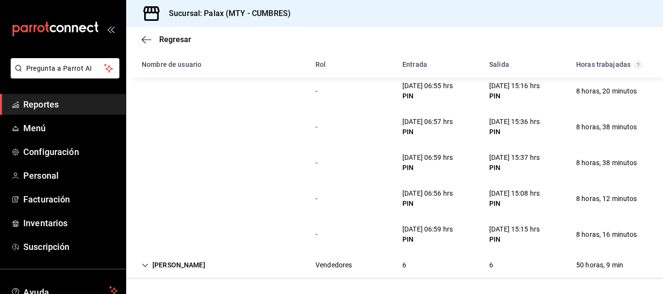
click at [215, 270] on div "[PERSON_NAME] Vendedores 6 6 50 horas, 9 min" at bounding box center [394, 266] width 537 height 26
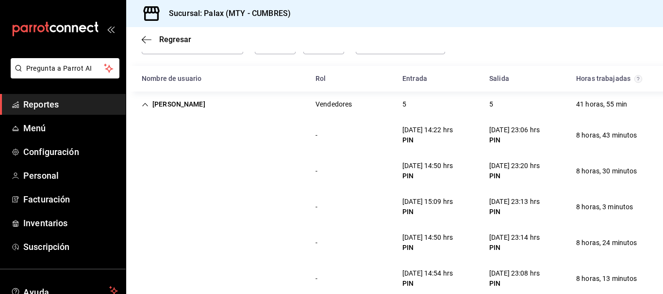
scroll to position [0, 0]
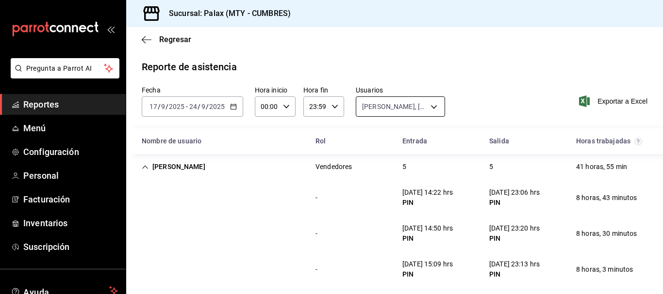
click at [397, 110] on body "Pregunta a Parrot AI Reportes Menú Configuración Personal Facturación Inventari…" at bounding box center [331, 147] width 663 height 294
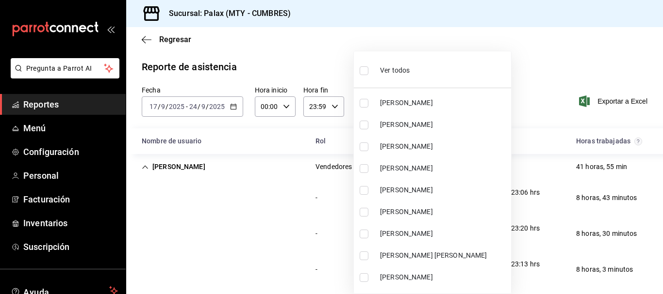
click at [400, 60] on div "Ver todos" at bounding box center [384, 69] width 50 height 21
click at [403, 68] on span "Ver todos" at bounding box center [395, 70] width 30 height 10
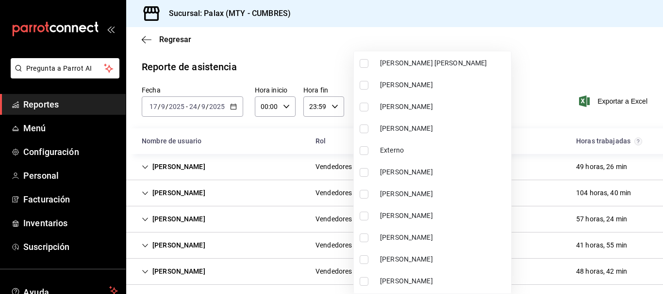
scroll to position [2026, 0]
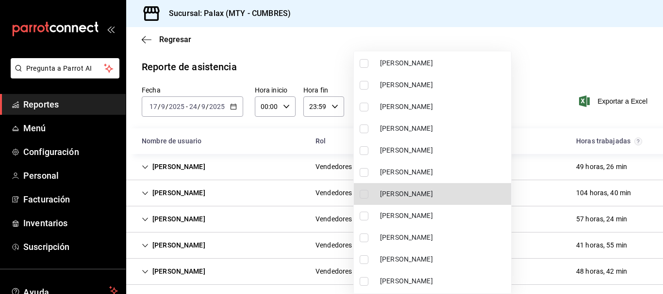
click at [389, 171] on span "[PERSON_NAME]" at bounding box center [443, 172] width 127 height 10
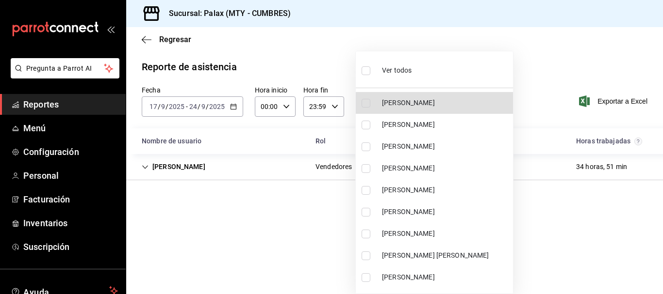
click at [409, 185] on span "[PERSON_NAME]" at bounding box center [445, 190] width 127 height 10
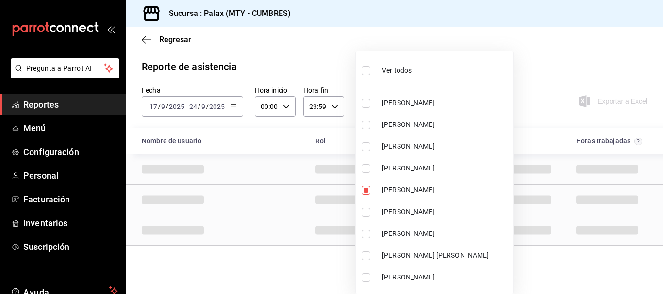
click at [519, 43] on div at bounding box center [331, 147] width 663 height 294
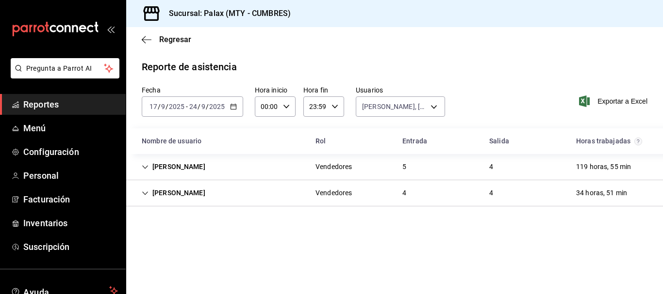
click at [422, 163] on div "[PERSON_NAME] Vendedores 5 4 119 horas, 55 min" at bounding box center [394, 167] width 537 height 26
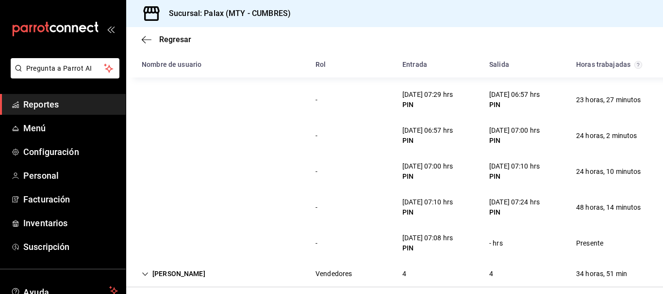
scroll to position [107, 0]
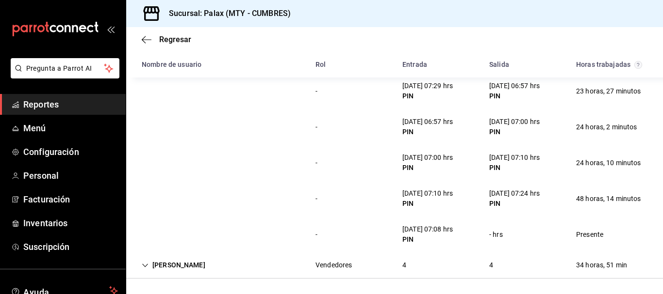
click at [426, 264] on div "[PERSON_NAME] Vendedores 4 4 34 horas, 51 min" at bounding box center [394, 266] width 537 height 26
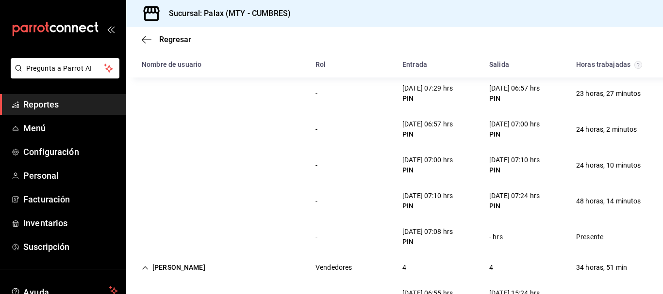
scroll to position [0, 0]
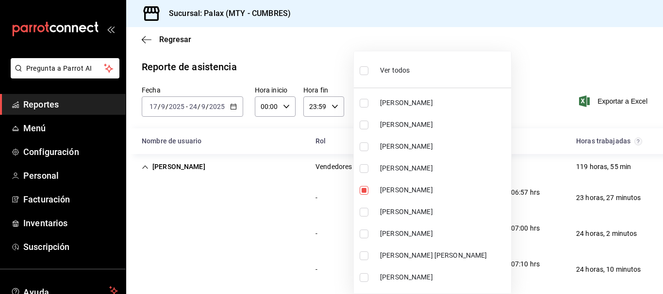
click at [395, 97] on body "Pregunta a Parrot AI Reportes Menú Configuración Personal Facturación Inventari…" at bounding box center [331, 147] width 663 height 294
click at [393, 66] on span "Ver todos" at bounding box center [395, 70] width 30 height 10
click at [392, 67] on span "Ver todos" at bounding box center [395, 70] width 30 height 10
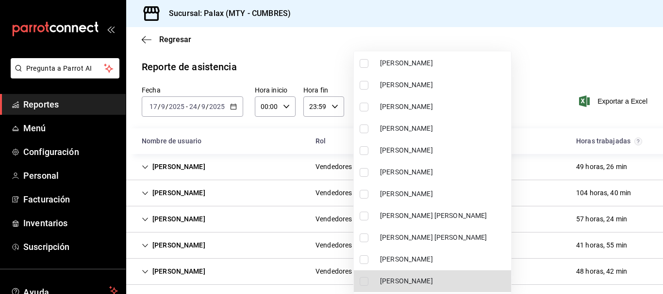
scroll to position [1719, 0]
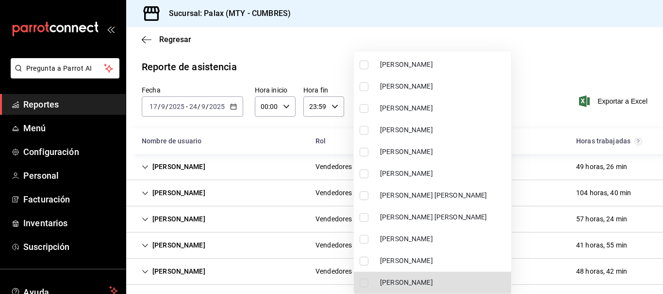
click at [417, 276] on li "[PERSON_NAME]" at bounding box center [432, 283] width 157 height 22
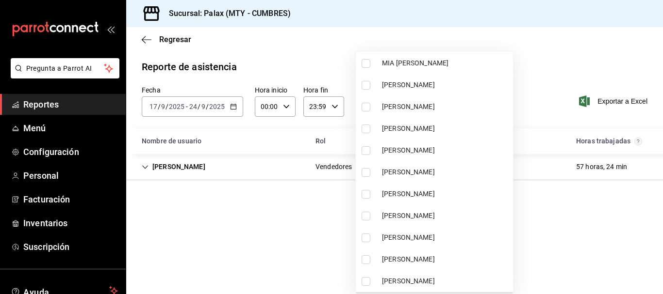
scroll to position [3357, 0]
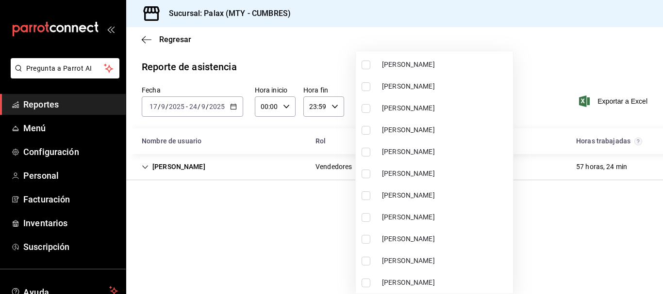
click at [365, 235] on input "checkbox" at bounding box center [365, 239] width 9 height 9
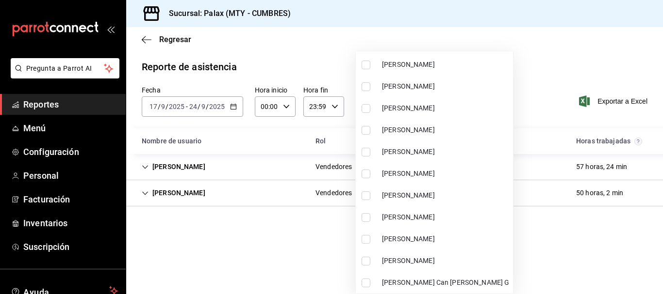
scroll to position [455, 0]
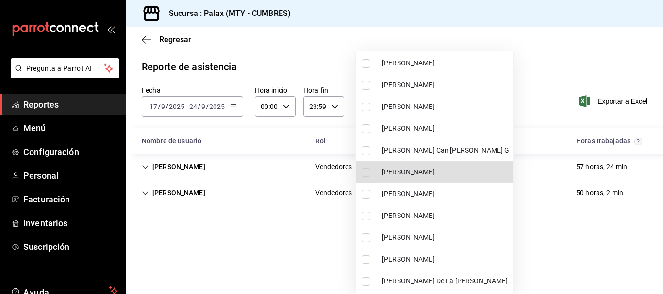
click at [408, 166] on li "[PERSON_NAME]" at bounding box center [434, 173] width 157 height 22
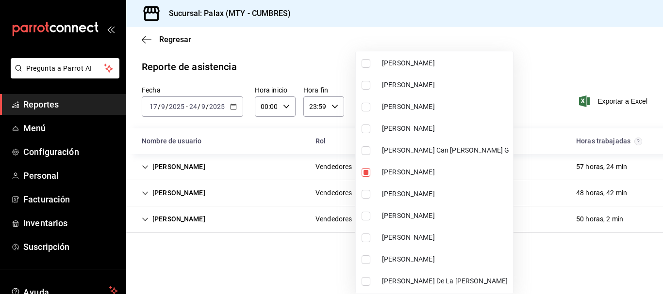
click at [540, 65] on div at bounding box center [331, 147] width 663 height 294
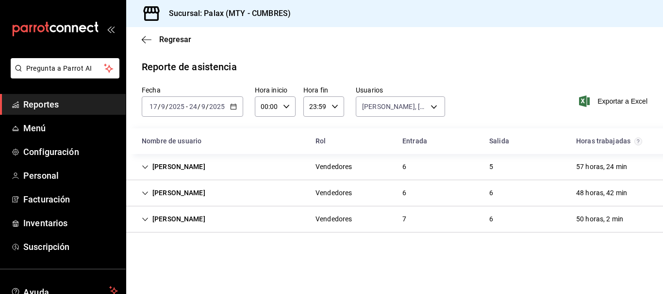
click at [275, 167] on div "[PERSON_NAME] Vendedores 6 5 57 horas, 24 min" at bounding box center [394, 167] width 537 height 26
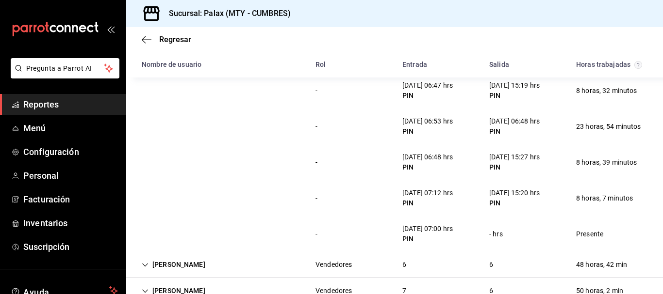
scroll to position [146, 0]
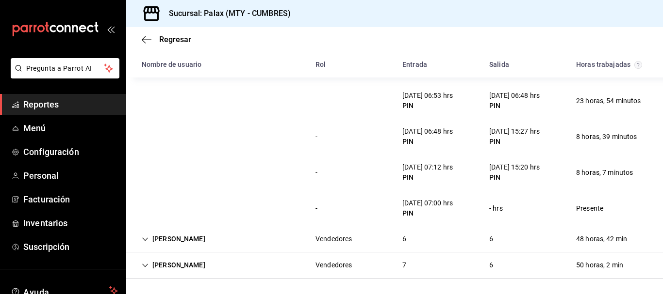
click at [330, 233] on div "Vendedores" at bounding box center [334, 239] width 52 height 18
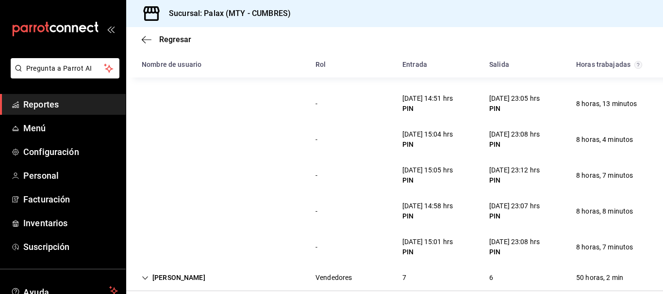
scroll to position [384, 0]
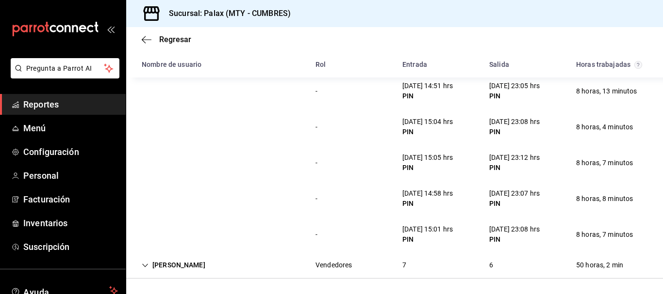
click at [177, 271] on div "[PERSON_NAME]" at bounding box center [173, 266] width 79 height 18
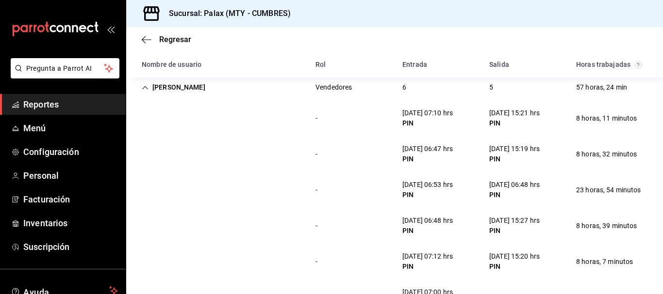
scroll to position [0, 0]
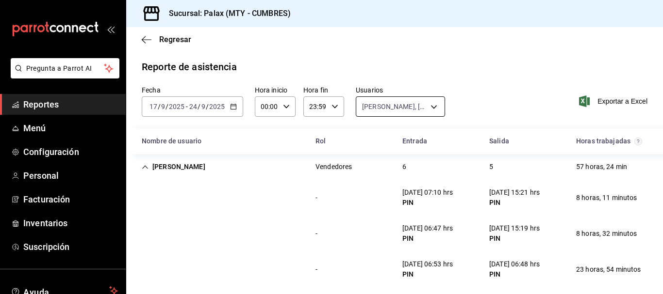
click at [418, 112] on body "Pregunta a Parrot AI Reportes Menú Configuración Personal Facturación Inventari…" at bounding box center [331, 147] width 663 height 294
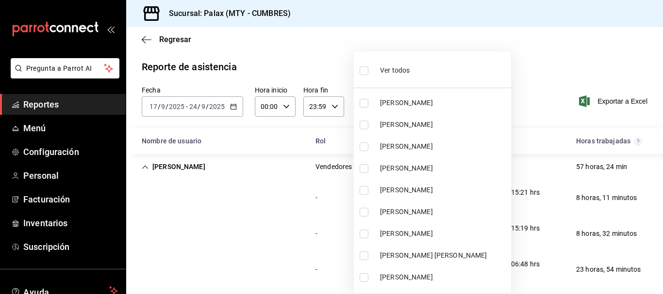
click at [412, 68] on li "Ver todos" at bounding box center [432, 69] width 157 height 29
click at [417, 60] on li "Ver todos" at bounding box center [432, 69] width 157 height 29
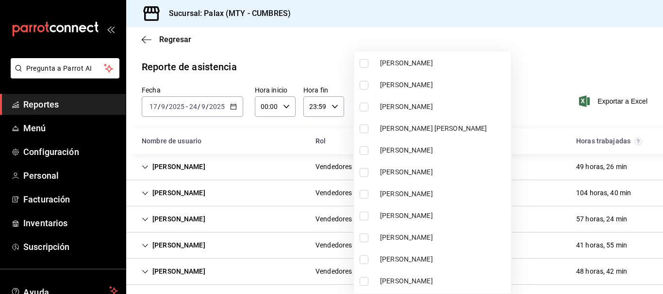
scroll to position [1699, 0]
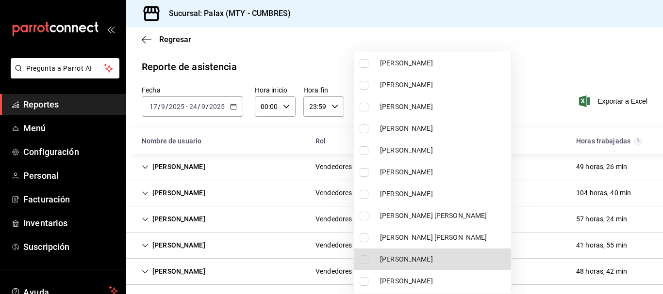
drag, startPoint x: 424, startPoint y: 254, endPoint x: 485, endPoint y: 172, distance: 102.7
click at [424, 255] on li "[PERSON_NAME]" at bounding box center [432, 260] width 157 height 22
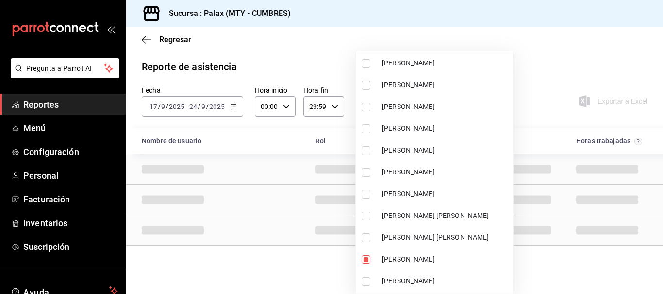
click at [537, 52] on div at bounding box center [331, 147] width 663 height 294
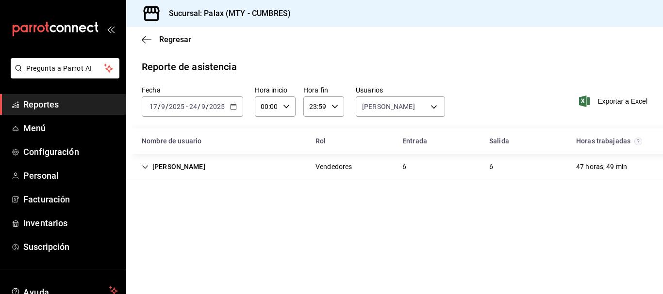
click at [410, 172] on div "6" at bounding box center [403, 167] width 19 height 18
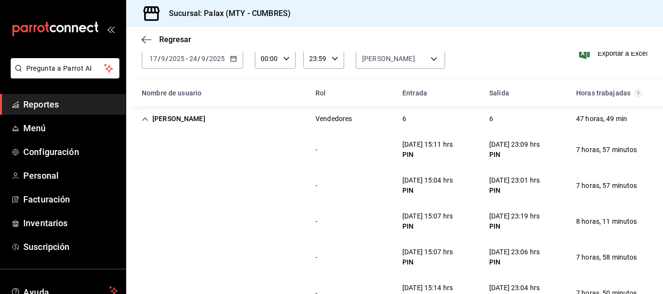
scroll to position [49, 0]
click at [450, 52] on div "Fecha [DATE] [DATE] - [DATE] [DATE] Hora inicio 00:00 Hora inicio Hora fin 23:5…" at bounding box center [394, 58] width 537 height 43
click at [412, 61] on body "Pregunta a Parrot AI Reportes Menú Configuración Personal Facturación Inventari…" at bounding box center [331, 147] width 663 height 294
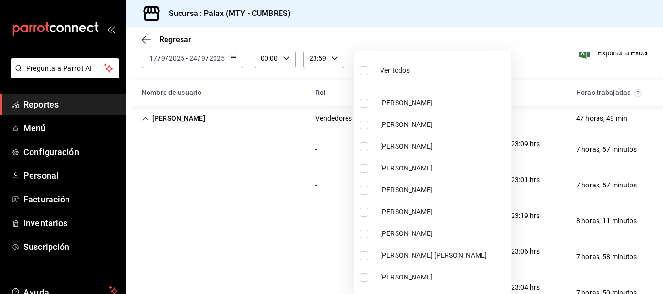
click at [407, 68] on span "Ver todos" at bounding box center [395, 70] width 30 height 10
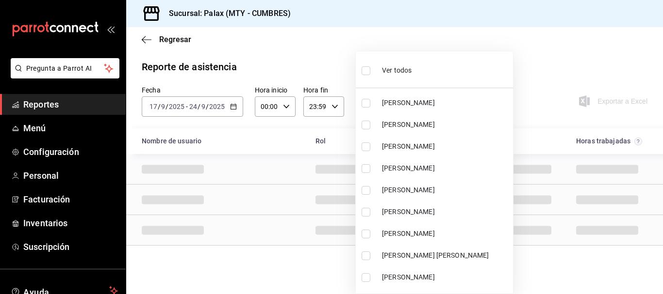
scroll to position [4537, 0]
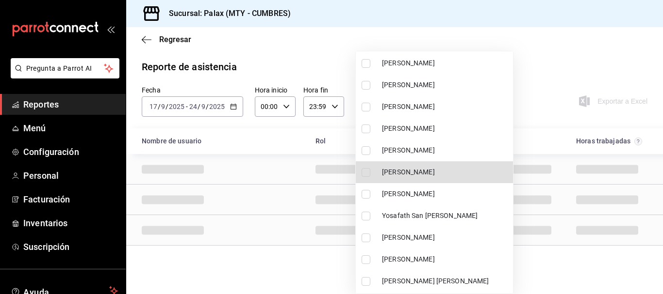
click at [419, 164] on li "[PERSON_NAME]" at bounding box center [434, 173] width 157 height 22
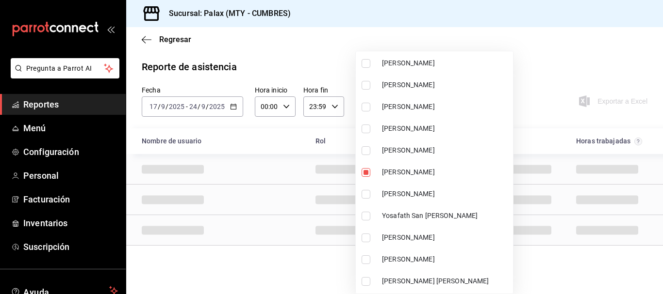
click at [549, 73] on div at bounding box center [331, 147] width 663 height 294
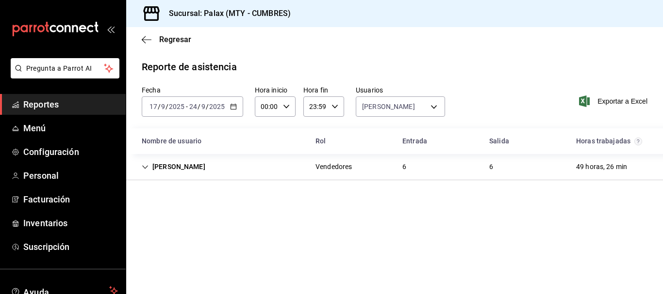
click at [453, 165] on div "[PERSON_NAME] Vendedores 6 6 49 horas, 26 min" at bounding box center [394, 167] width 537 height 26
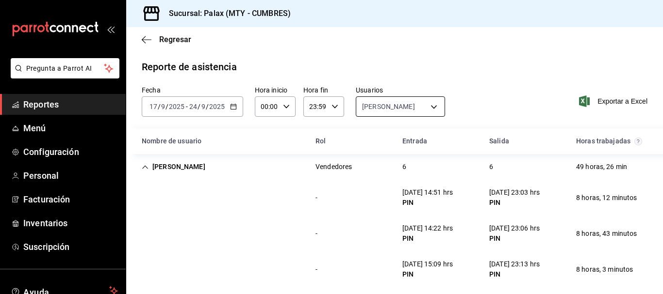
click at [435, 104] on body "Pregunta a Parrot AI Reportes Menú Configuración Personal Facturación Inventari…" at bounding box center [331, 147] width 663 height 294
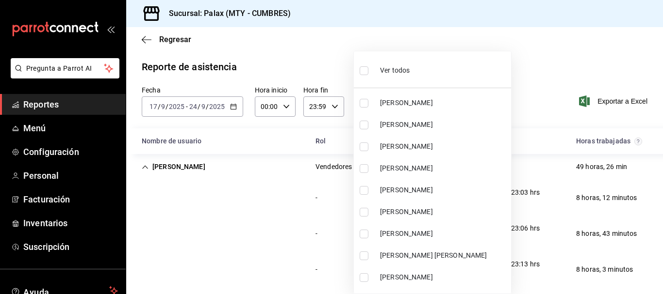
click at [412, 71] on li "Ver todos" at bounding box center [432, 69] width 157 height 29
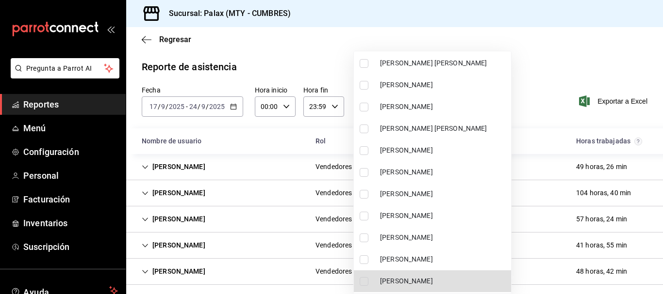
scroll to position [1326, 0]
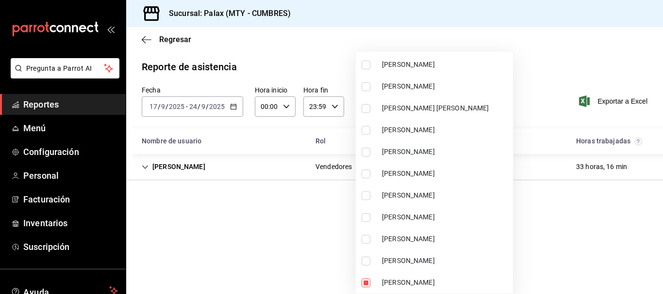
scroll to position [3686, 0]
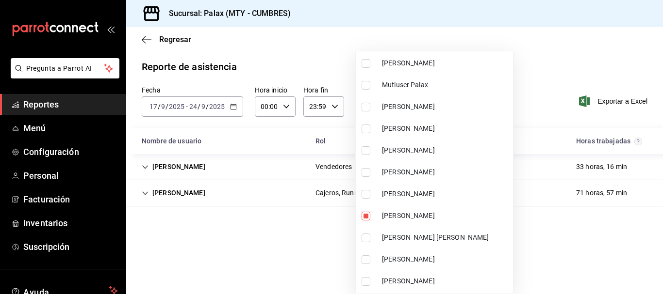
scroll to position [2288, 0]
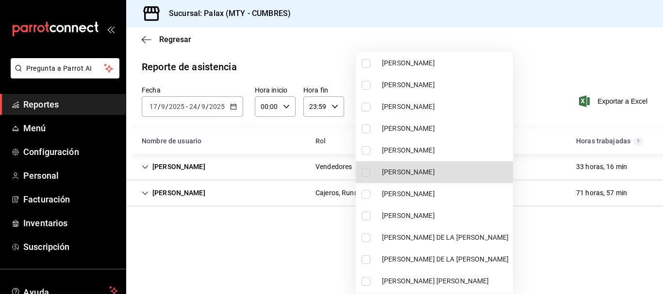
click at [416, 216] on span "[PERSON_NAME]" at bounding box center [445, 216] width 127 height 10
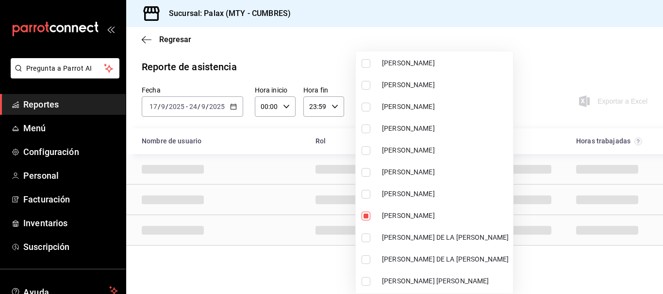
click at [276, 241] on div at bounding box center [331, 147] width 663 height 294
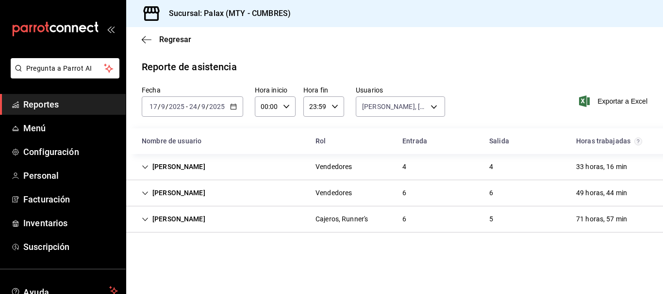
click at [391, 164] on div "[PERSON_NAME] Vendedores 4 4 33 horas, 16 min" at bounding box center [394, 167] width 537 height 26
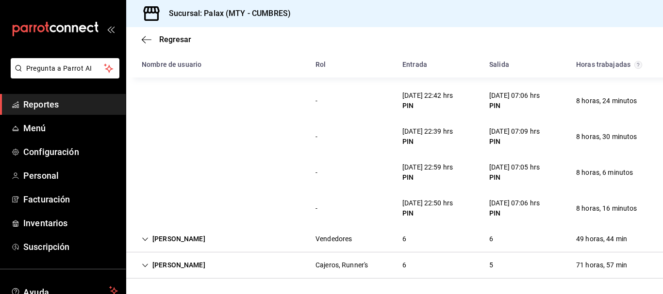
click at [339, 234] on div "Vendedores" at bounding box center [334, 239] width 52 height 18
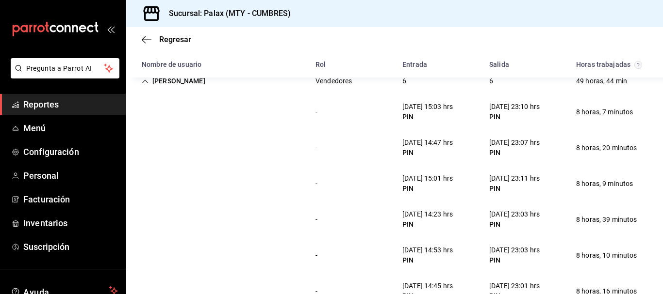
scroll to position [312, 0]
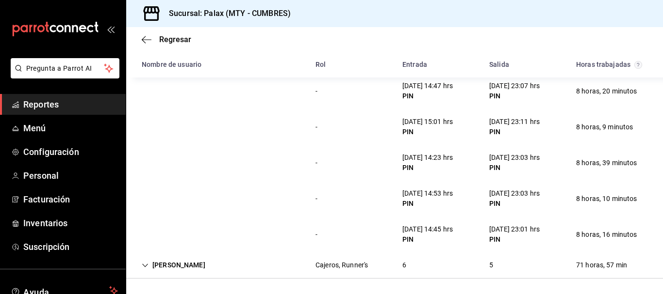
click at [396, 268] on div "6" at bounding box center [403, 266] width 19 height 18
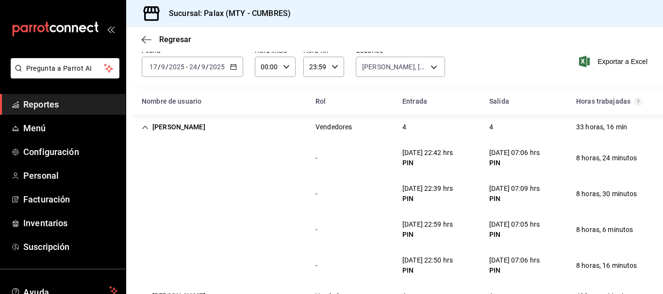
scroll to position [0, 0]
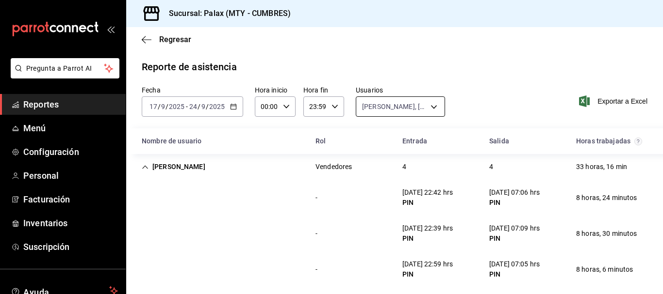
click at [383, 107] on body "Pregunta a Parrot AI Reportes Menú Configuración Personal Facturación Inventari…" at bounding box center [331, 147] width 663 height 294
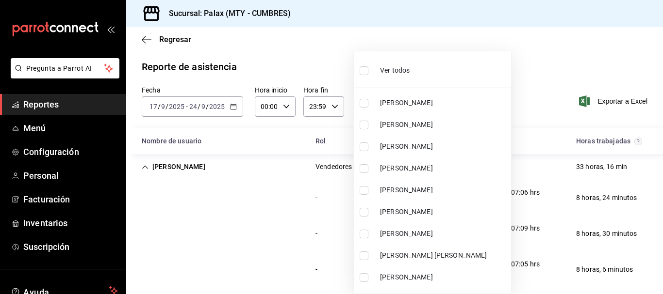
click at [391, 78] on div "Ver todos" at bounding box center [384, 69] width 50 height 21
click at [393, 73] on span "Ver todos" at bounding box center [395, 70] width 30 height 10
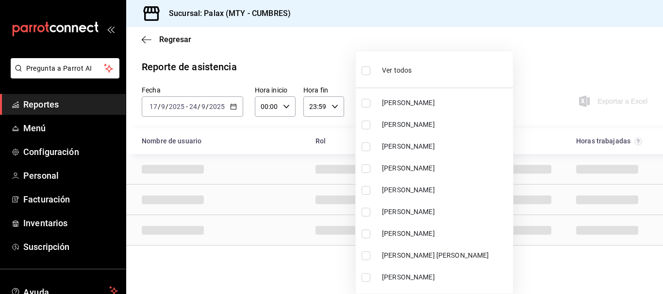
scroll to position [651, 0]
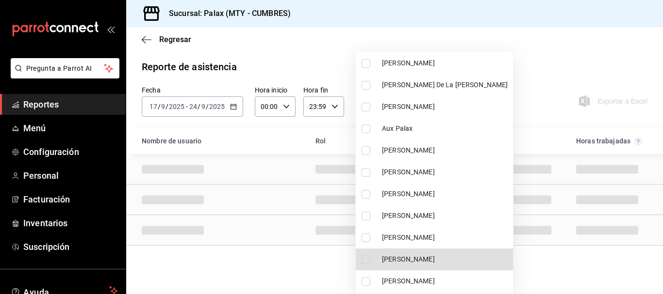
click at [429, 277] on span "[PERSON_NAME]" at bounding box center [445, 282] width 127 height 10
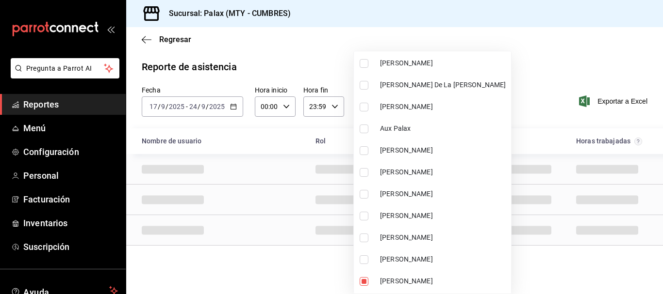
click at [536, 31] on div at bounding box center [331, 147] width 663 height 294
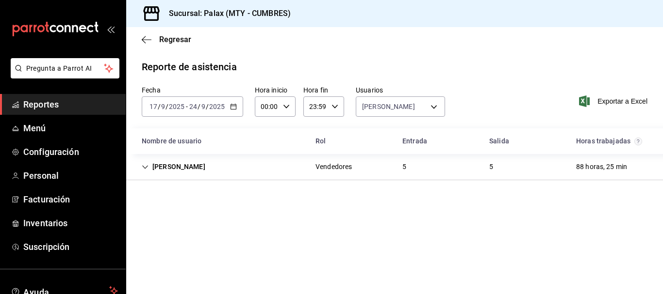
click at [365, 173] on div "[PERSON_NAME] Vendedores 5 5 88 horas, 25 min" at bounding box center [394, 167] width 537 height 26
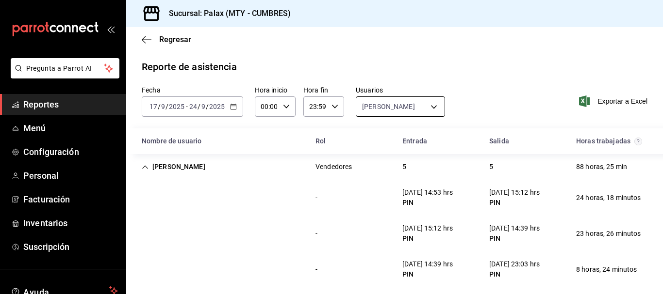
click at [409, 109] on body "Pregunta a Parrot AI Reportes Menú Configuración Personal Facturación Inventari…" at bounding box center [331, 147] width 663 height 294
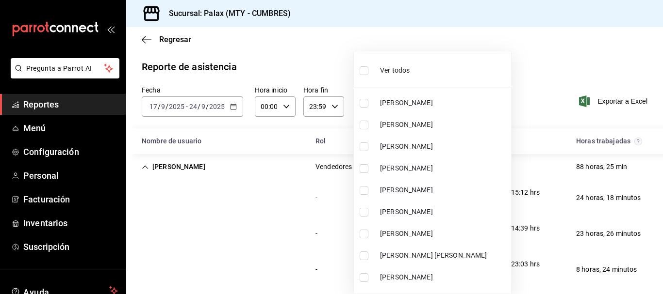
click at [403, 65] on span "Ver todos" at bounding box center [395, 70] width 30 height 10
click at [405, 65] on span "Ver todos" at bounding box center [395, 70] width 30 height 10
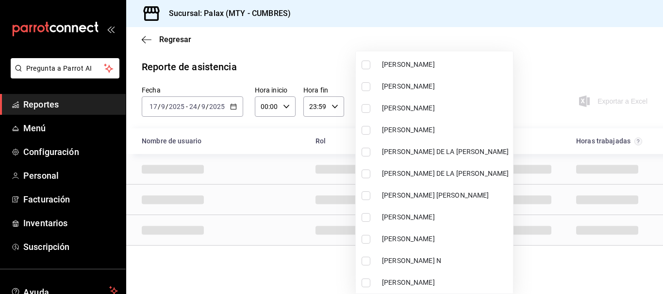
scroll to position [2507, 0]
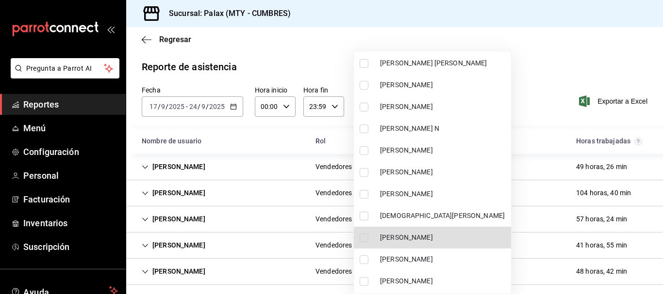
click at [386, 235] on span "[PERSON_NAME]" at bounding box center [443, 238] width 127 height 10
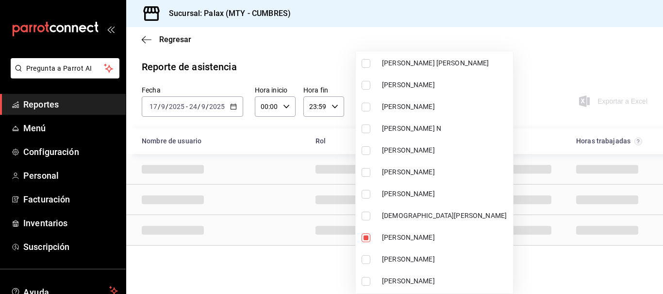
click at [540, 66] on div at bounding box center [331, 147] width 663 height 294
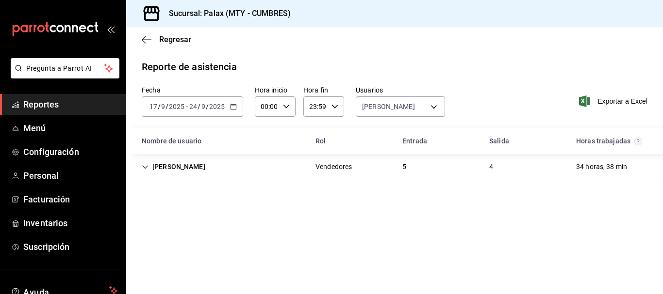
click at [417, 159] on div "[PERSON_NAME] Vendedores 5 4 34 horas, 38 min" at bounding box center [394, 167] width 537 height 26
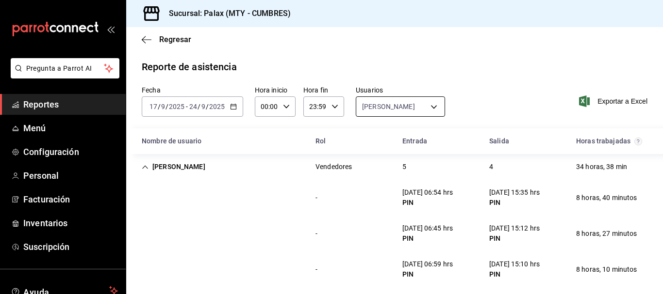
click at [366, 105] on body "Pregunta a Parrot AI Reportes Menú Configuración Personal Facturación Inventari…" at bounding box center [331, 147] width 663 height 294
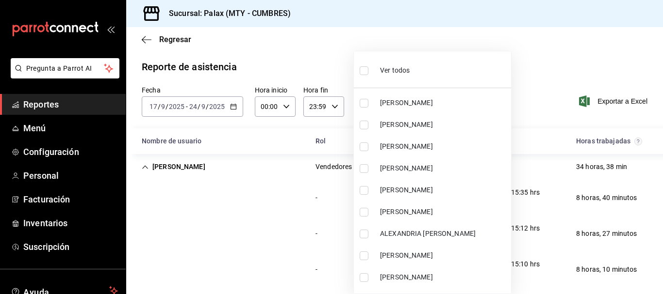
click at [391, 71] on span "Ver todos" at bounding box center [395, 70] width 30 height 10
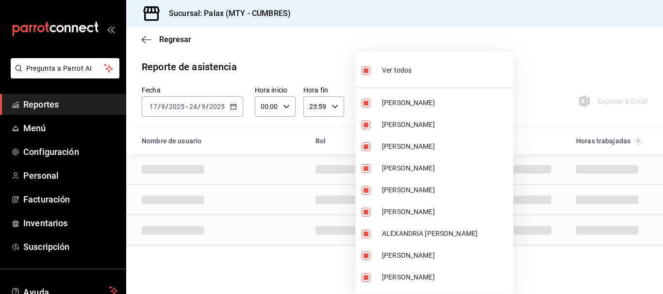
type input "7983b2f7-d0f4-4af1-9fa3-360334d8cdec,66712768-6990-4750-9703-738ecc4bbf02,63165…"
checkbox input "true"
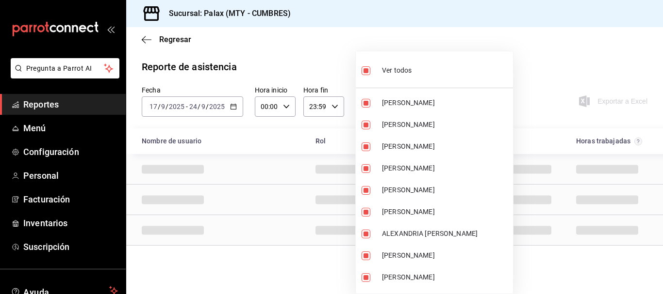
checkbox input "true"
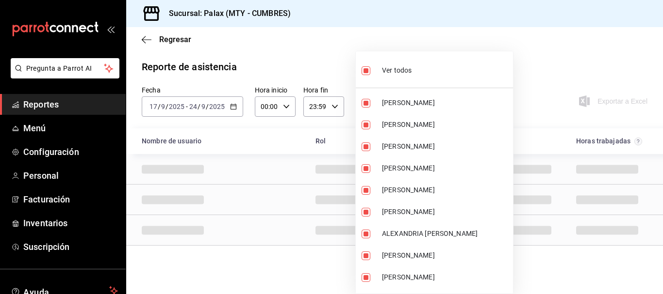
checkbox input "true"
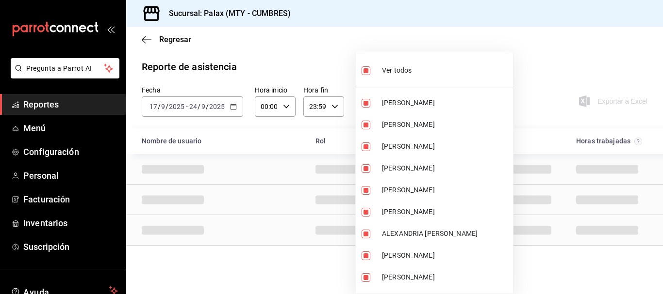
checkbox input "true"
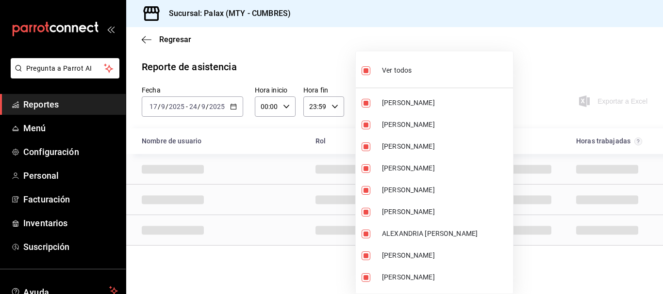
checkbox input "true"
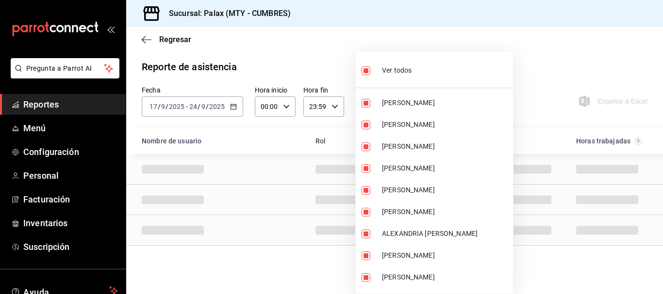
checkbox input "true"
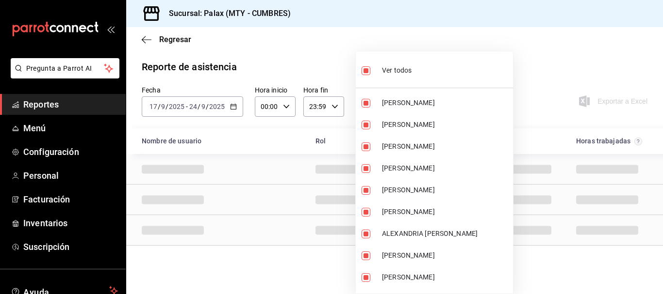
checkbox input "true"
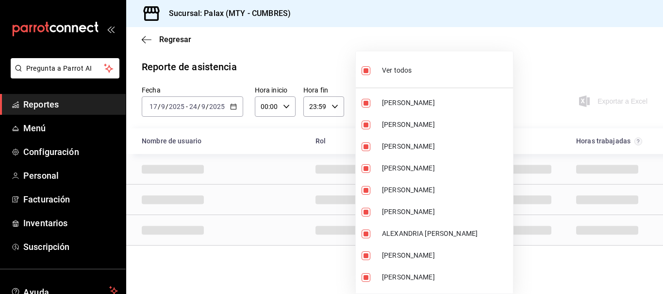
checkbox input "true"
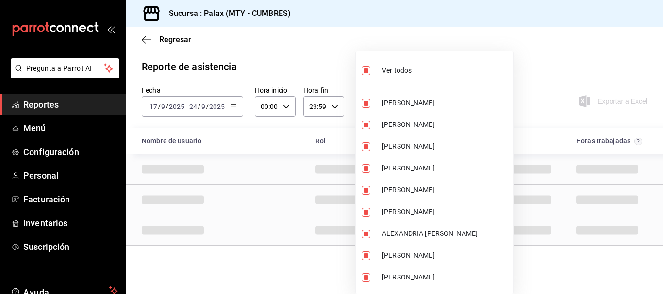
checkbox input "true"
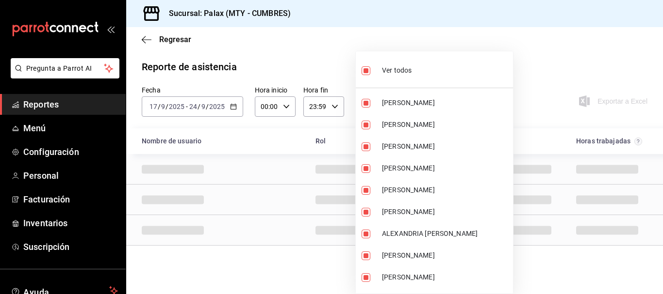
checkbox input "true"
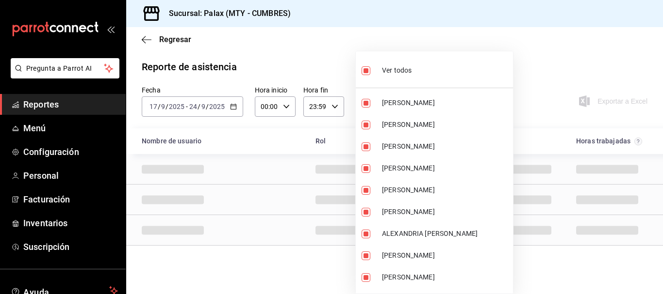
checkbox input "true"
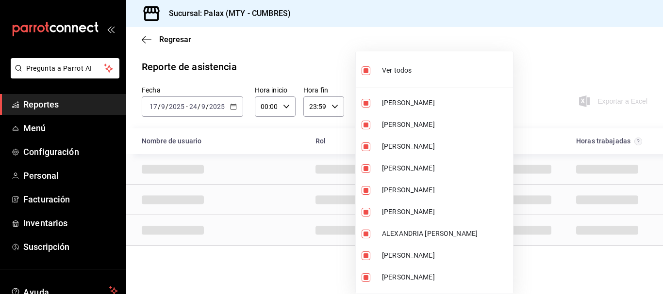
checkbox input "true"
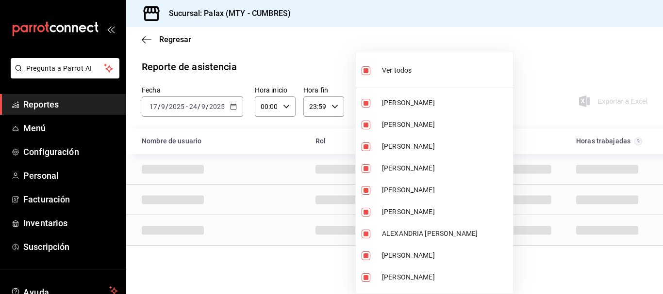
checkbox input "true"
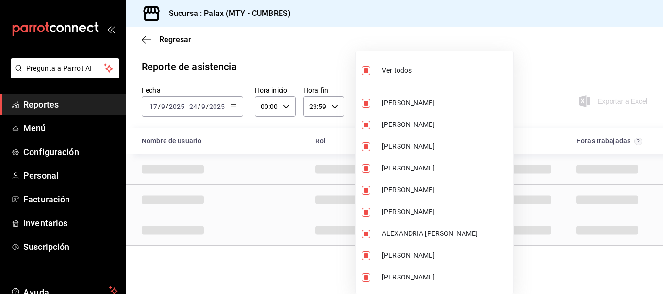
checkbox input "true"
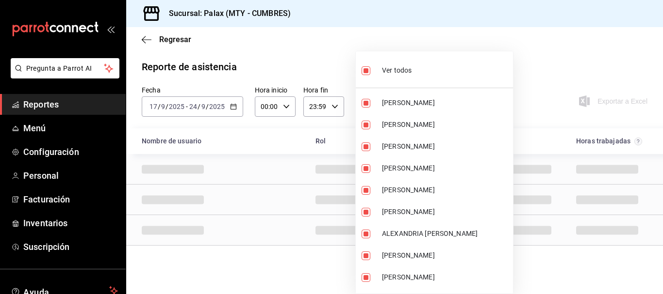
checkbox input "true"
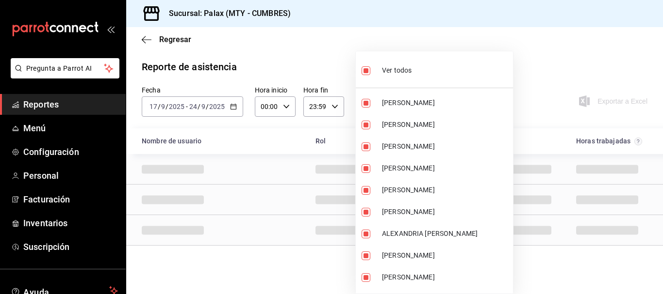
checkbox input "true"
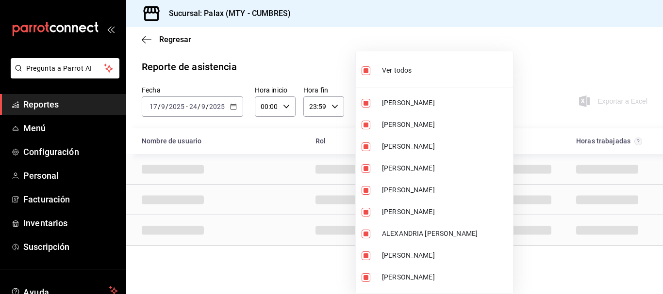
checkbox input "true"
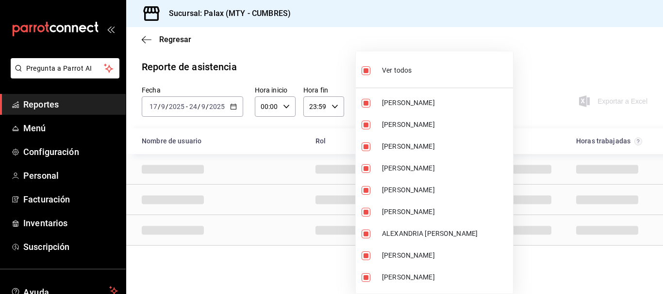
checkbox input "true"
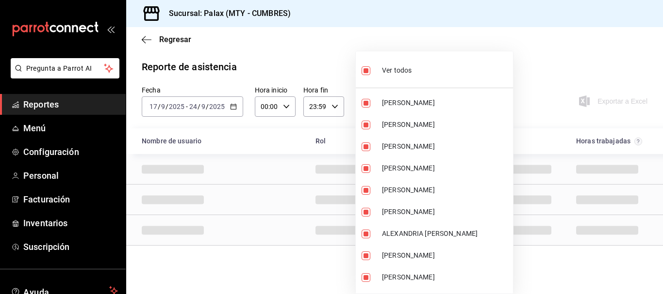
checkbox input "true"
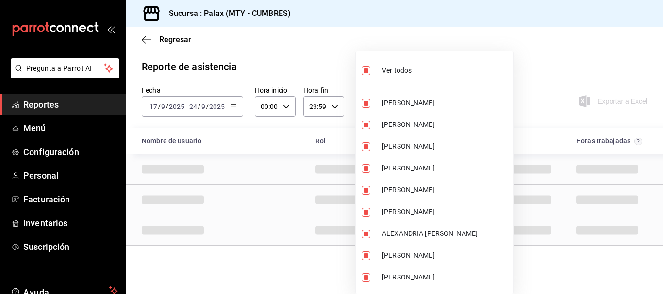
checkbox input "true"
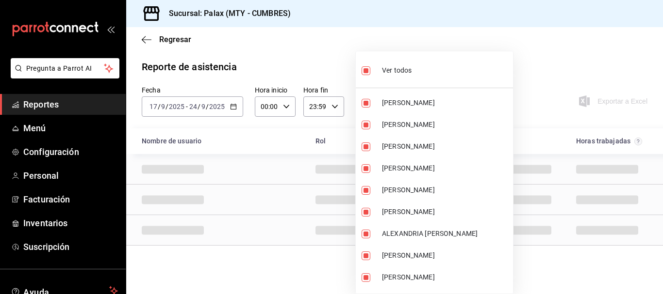
checkbox input "true"
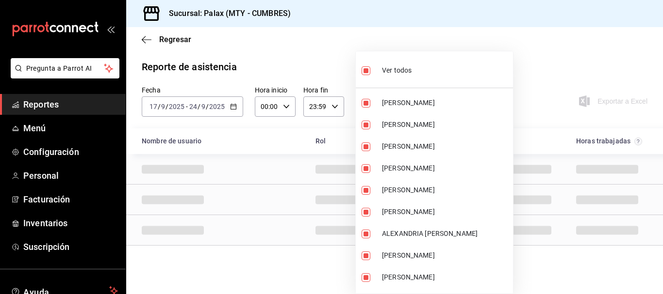
checkbox input "true"
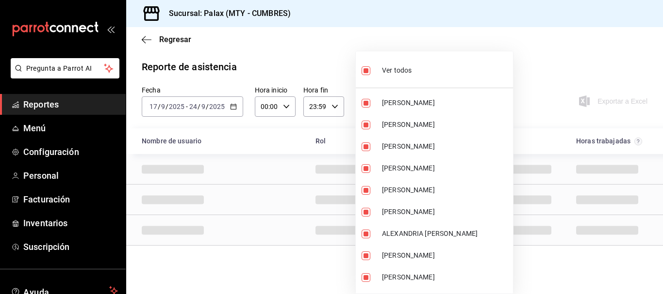
checkbox input "true"
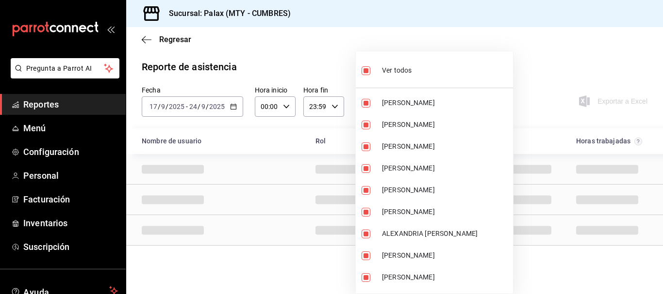
checkbox input "true"
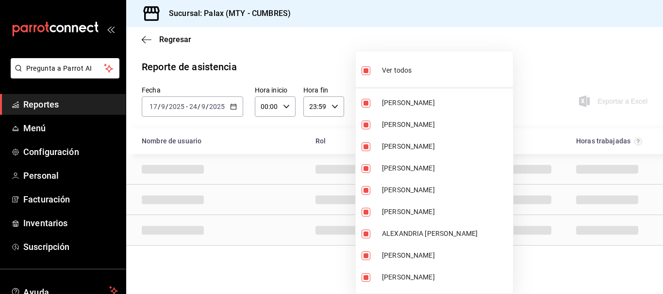
checkbox input "true"
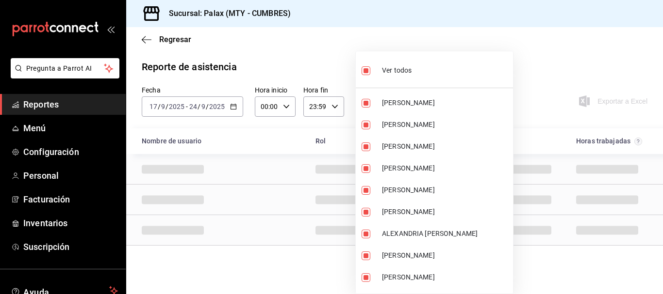
checkbox input "true"
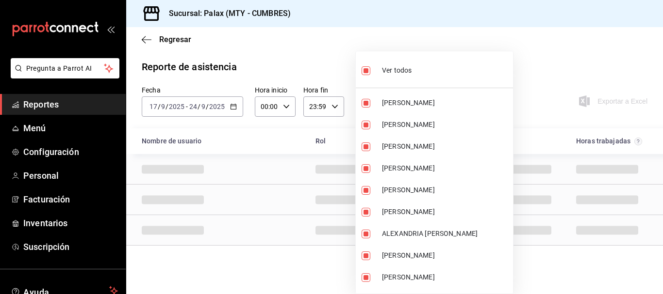
checkbox input "true"
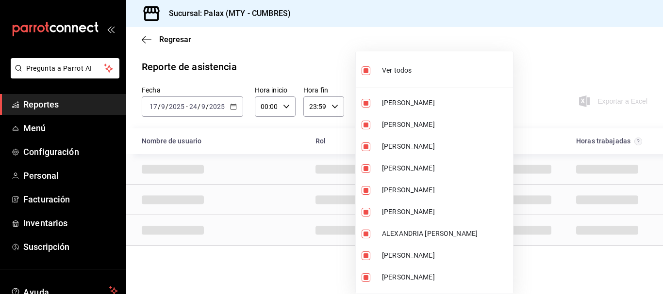
checkbox input "true"
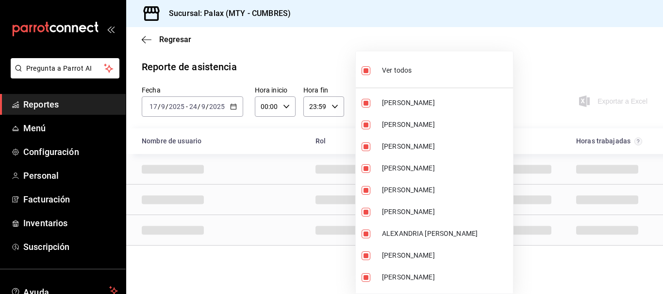
checkbox input "true"
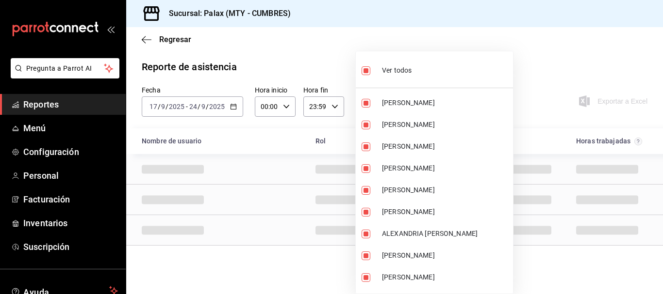
checkbox input "true"
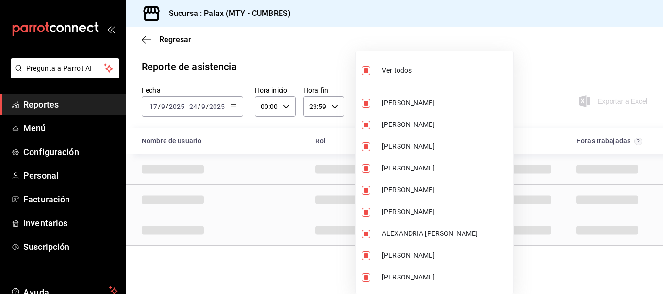
checkbox input "true"
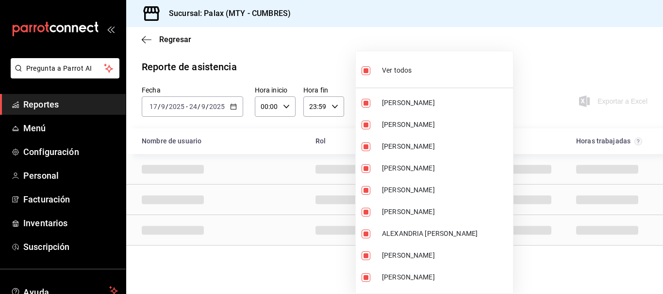
checkbox input "true"
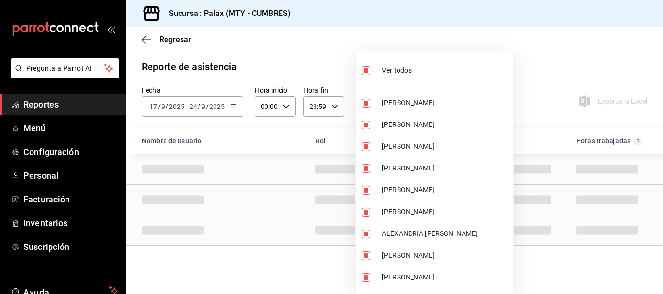
checkbox input "true"
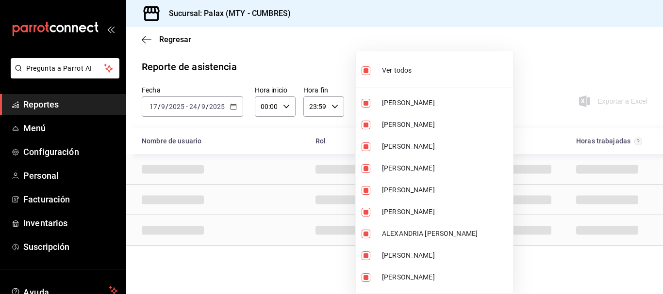
checkbox input "true"
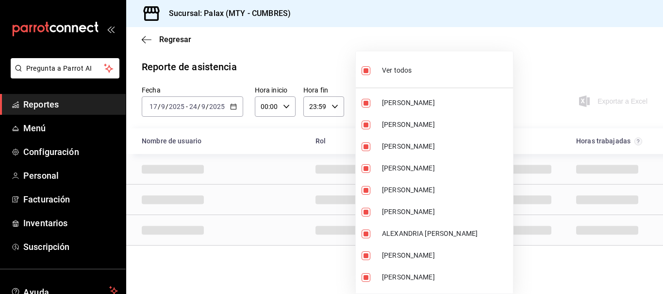
checkbox input "true"
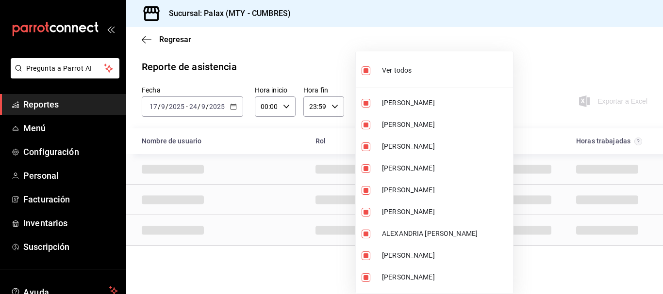
checkbox input "true"
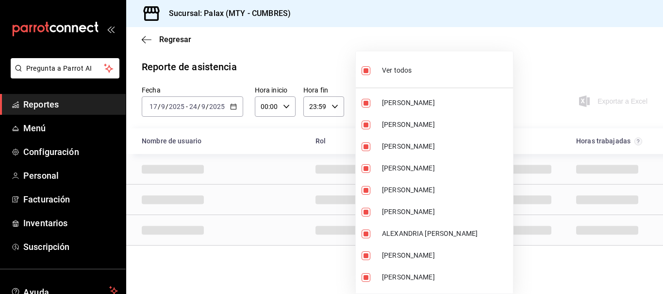
checkbox input "true"
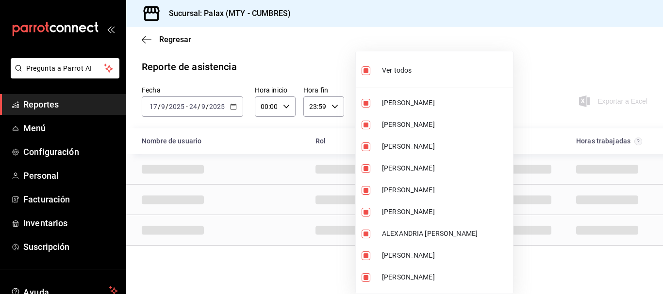
checkbox input "true"
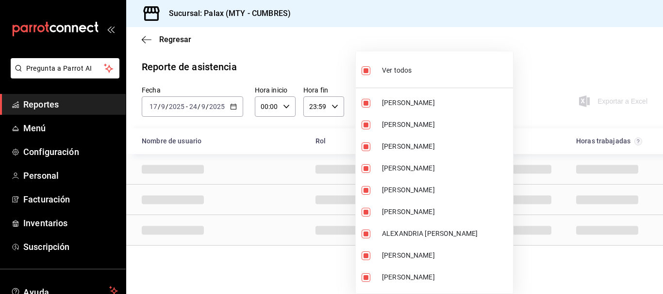
checkbox input "true"
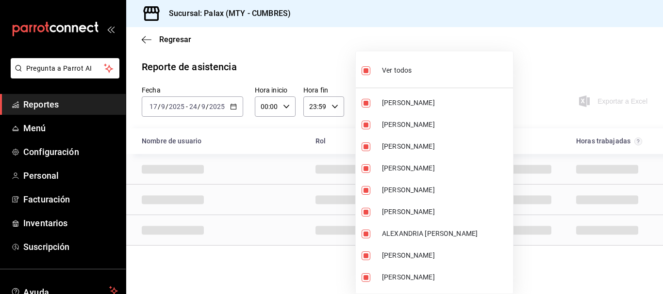
checkbox input "true"
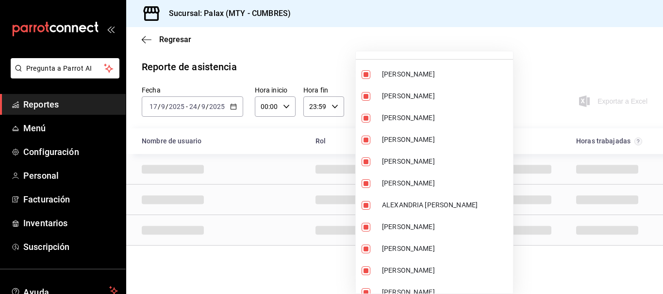
scroll to position [8, 0]
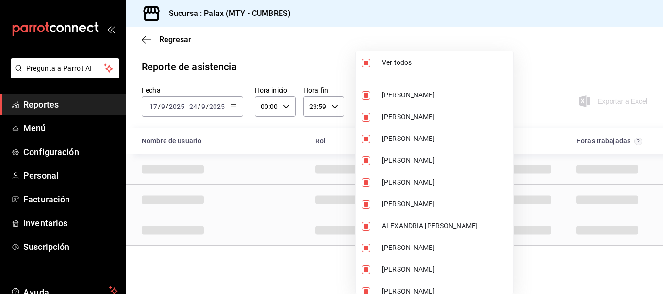
click at [413, 66] on li "Ver todos" at bounding box center [434, 62] width 157 height 29
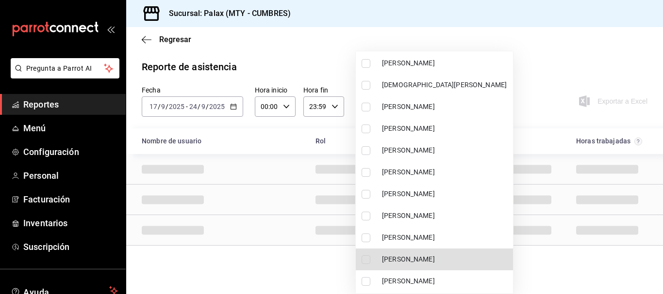
click at [384, 256] on span "[PERSON_NAME]" at bounding box center [445, 260] width 127 height 10
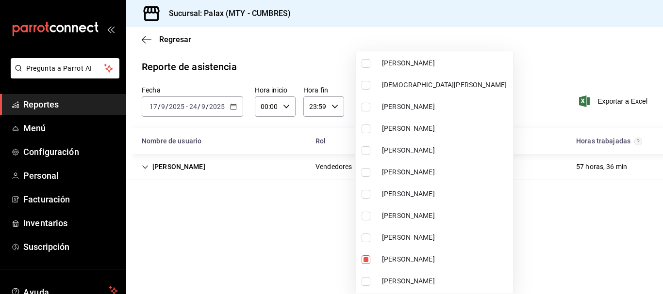
click at [535, 65] on div at bounding box center [331, 147] width 663 height 294
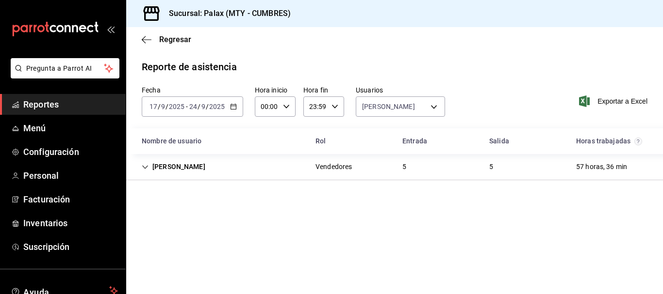
click at [400, 171] on div "5" at bounding box center [403, 167] width 19 height 18
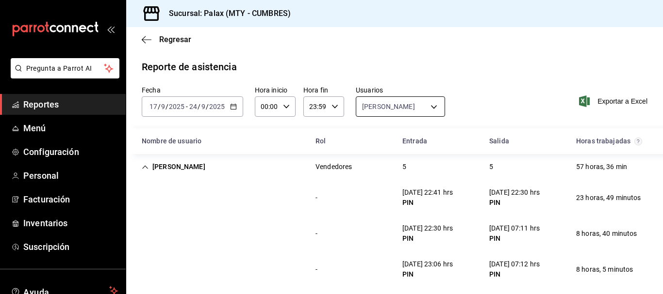
click at [374, 106] on body "Pregunta a Parrot AI Reportes Menú Configuración Personal Facturación Inventari…" at bounding box center [331, 147] width 663 height 294
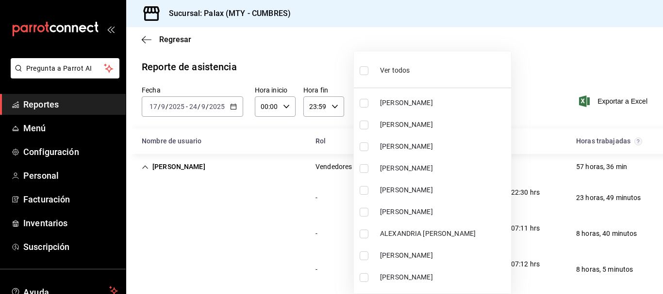
click at [379, 74] on div "Ver todos" at bounding box center [384, 69] width 50 height 21
click at [375, 72] on div "Ver todos" at bounding box center [384, 69] width 50 height 21
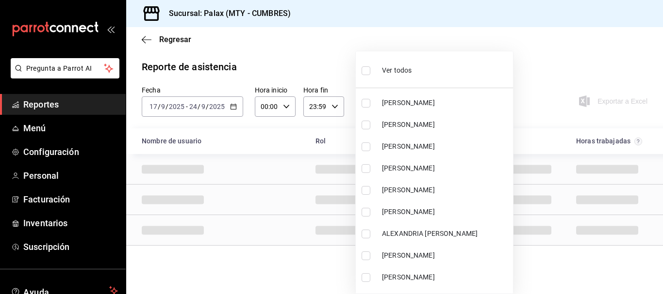
scroll to position [848, 0]
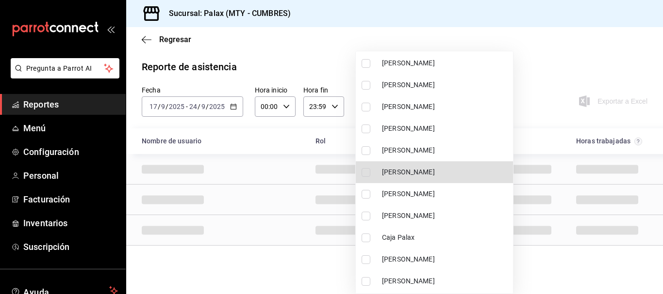
click at [393, 170] on span "[PERSON_NAME]" at bounding box center [445, 172] width 127 height 10
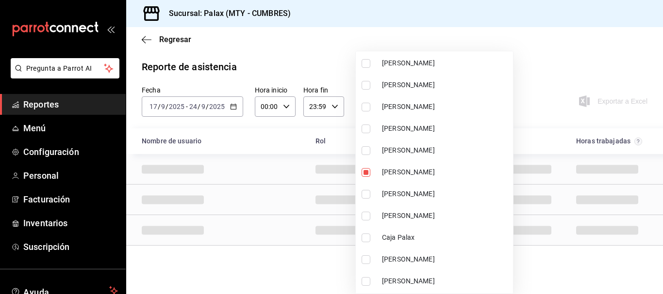
click at [547, 52] on div at bounding box center [331, 147] width 663 height 294
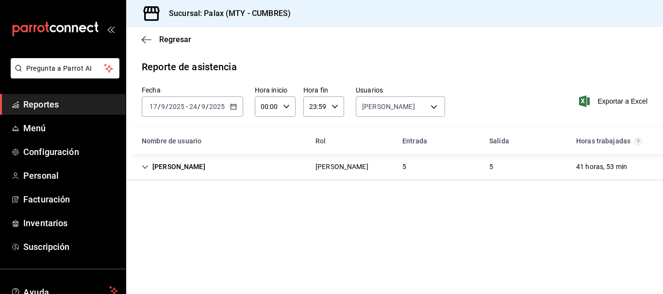
click at [436, 165] on div "CARLOS ALVAREZ Barman's 5 5 41 horas, 53 min" at bounding box center [394, 167] width 537 height 26
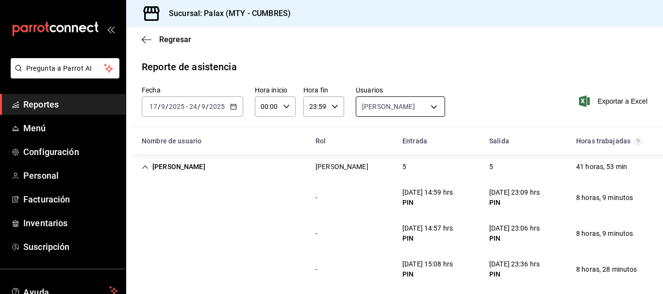
click at [390, 111] on body "Pregunta a Parrot AI Reportes Menú Configuración Personal Facturación Inventari…" at bounding box center [331, 147] width 663 height 294
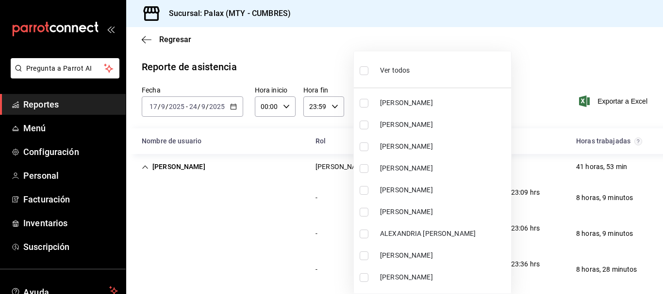
click at [402, 71] on span "Ver todos" at bounding box center [395, 70] width 30 height 10
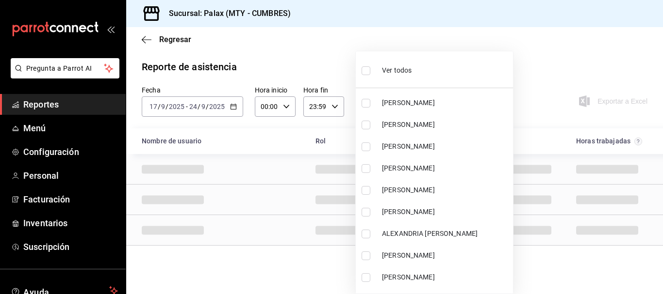
scroll to position [3926, 0]
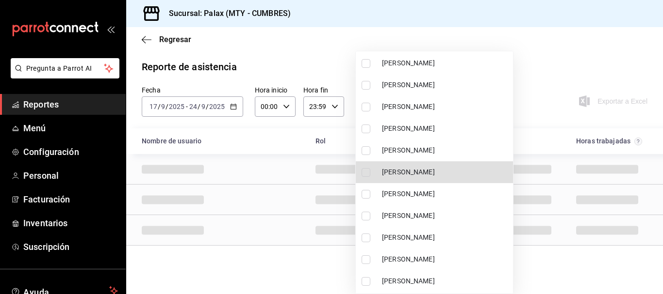
click at [393, 167] on li "[PERSON_NAME]" at bounding box center [434, 173] width 157 height 22
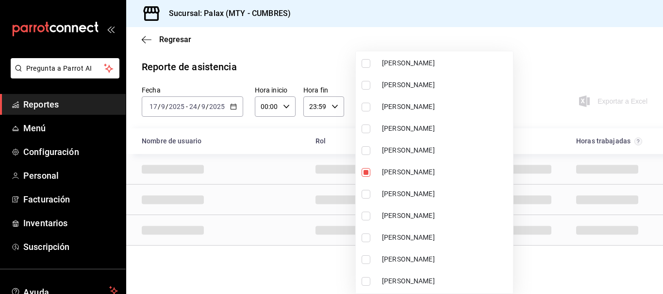
click at [536, 60] on div at bounding box center [331, 147] width 663 height 294
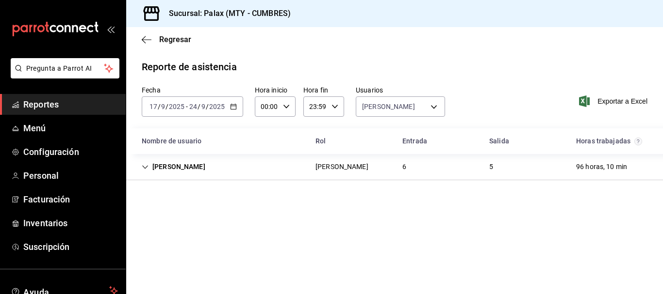
click at [434, 168] on div "RAFAEL CARDONA Barman's 6 5 96 horas, 10 min" at bounding box center [394, 167] width 537 height 26
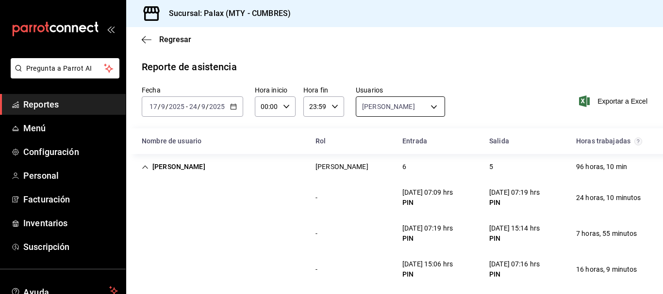
click at [379, 109] on body "Pregunta a Parrot AI Reportes Menú Configuración Personal Facturación Inventari…" at bounding box center [331, 147] width 663 height 294
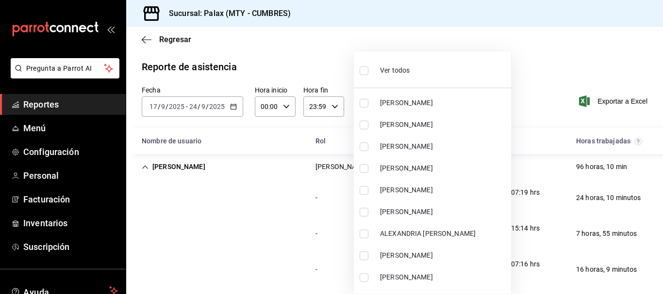
click at [379, 68] on div "Ver todos" at bounding box center [384, 69] width 50 height 21
click at [378, 68] on div "Ver todos" at bounding box center [384, 69] width 50 height 21
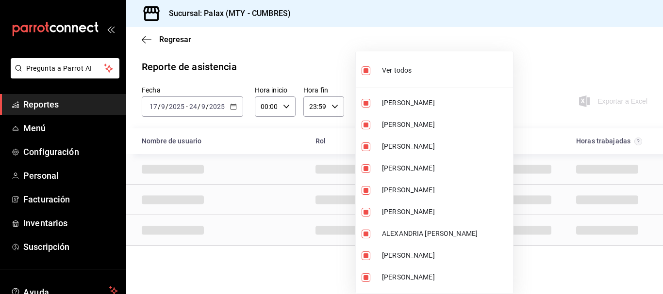
click at [406, 72] on span "Ver todos" at bounding box center [397, 70] width 30 height 10
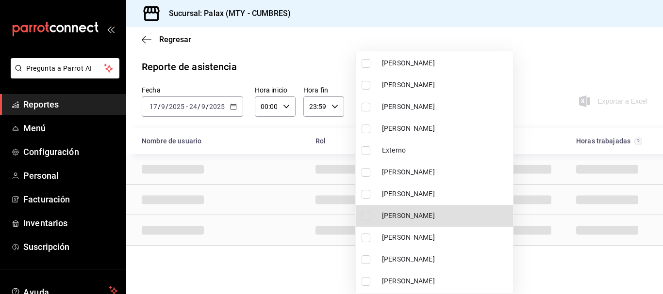
click at [414, 261] on span "[PERSON_NAME]" at bounding box center [445, 260] width 127 height 10
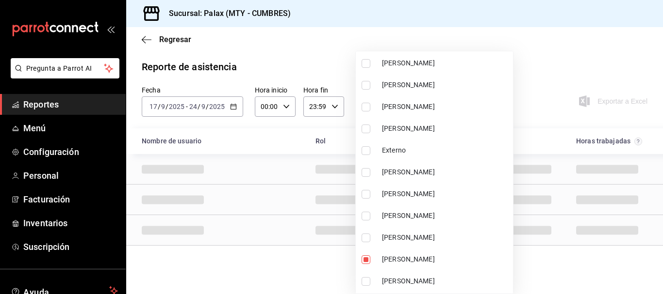
click at [543, 89] on div at bounding box center [331, 147] width 663 height 294
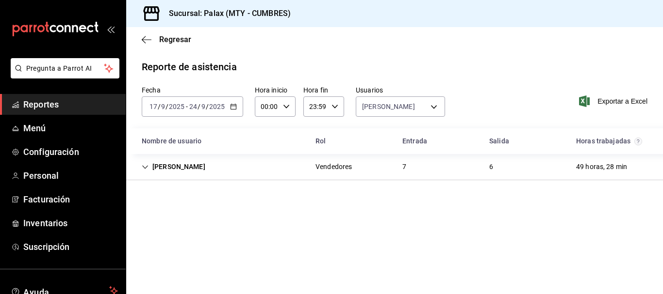
click at [403, 170] on div "7" at bounding box center [403, 167] width 19 height 18
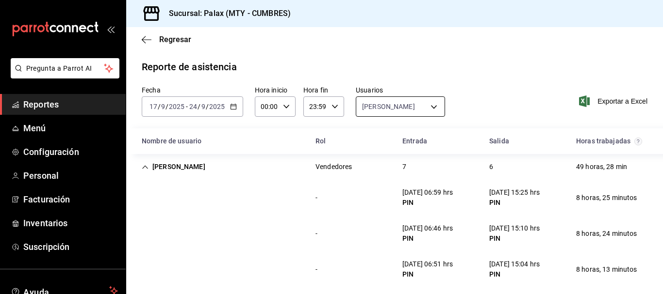
click at [390, 106] on body "Pregunta a Parrot AI Reportes Menú Configuración Personal Facturación Inventari…" at bounding box center [331, 147] width 663 height 294
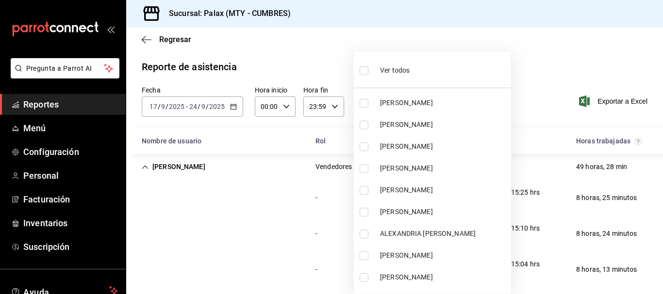
click at [397, 67] on span "Ver todos" at bounding box center [395, 70] width 30 height 10
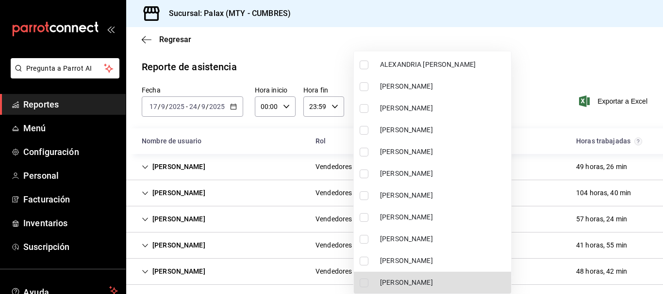
scroll to position [302, 0]
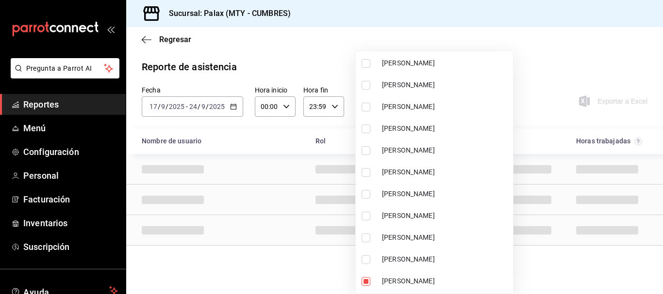
click at [532, 80] on div at bounding box center [331, 147] width 663 height 294
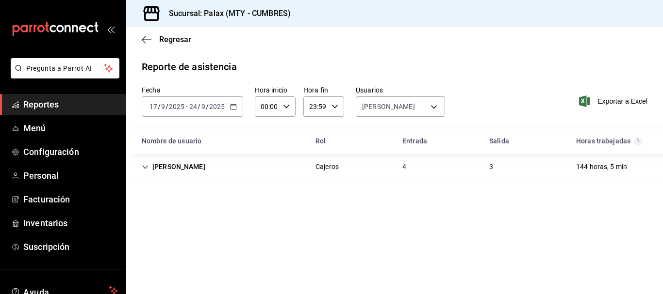
click at [431, 161] on div "Alondra Ruiz Cajeros 4 3 144 horas, 5 min" at bounding box center [394, 167] width 537 height 26
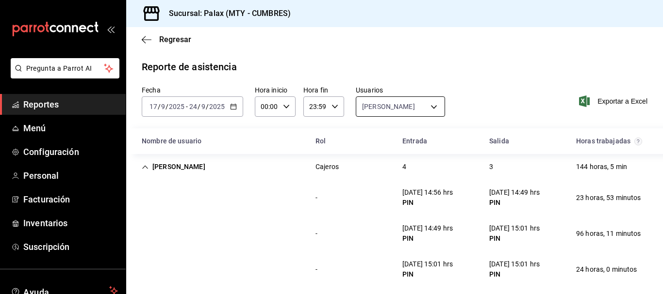
click at [379, 111] on body "Pregunta a Parrot AI Reportes Menú Configuración Personal Facturación Inventari…" at bounding box center [331, 147] width 663 height 294
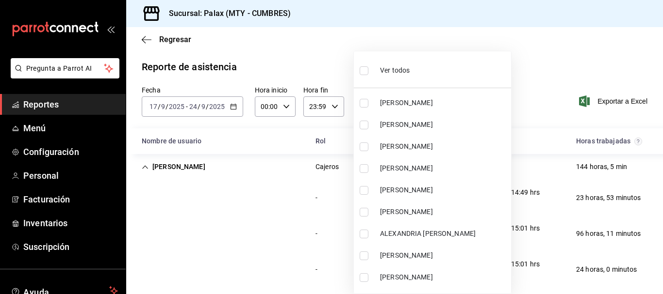
click at [396, 64] on div "Ver todos" at bounding box center [384, 69] width 50 height 21
click at [393, 65] on span "Ver todos" at bounding box center [395, 70] width 30 height 10
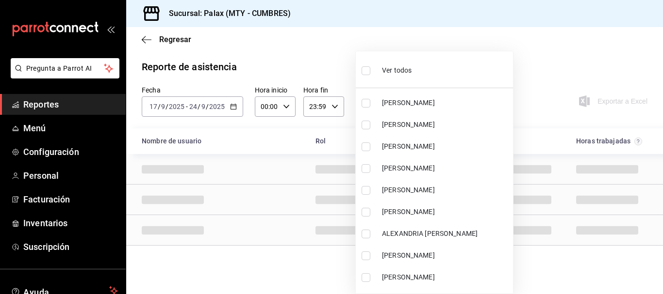
scroll to position [2092, 0]
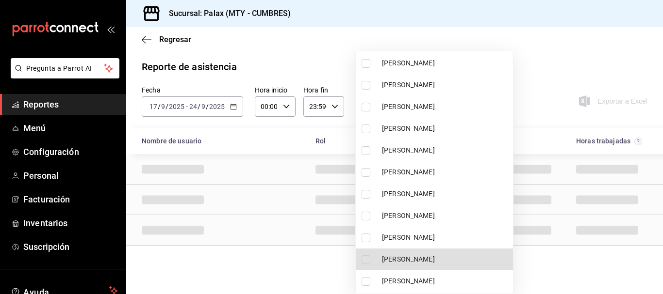
click at [423, 238] on span "[PERSON_NAME]" at bounding box center [445, 238] width 127 height 10
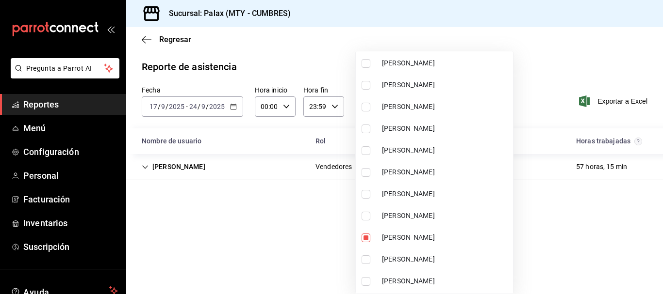
scroll to position [3184, 0]
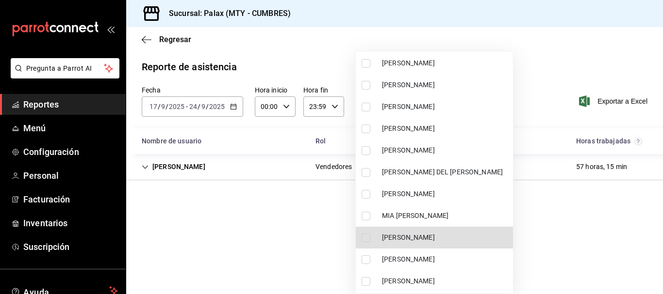
click at [421, 218] on span "MIA [PERSON_NAME]" at bounding box center [445, 216] width 127 height 10
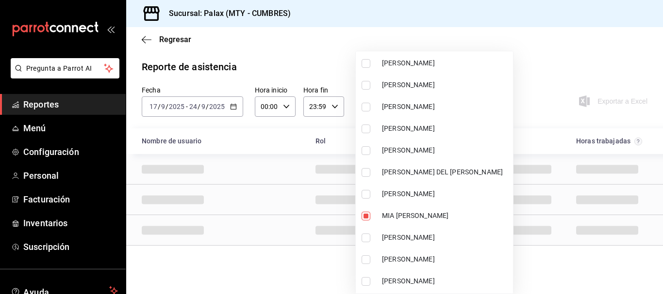
click at [302, 257] on div at bounding box center [331, 147] width 663 height 294
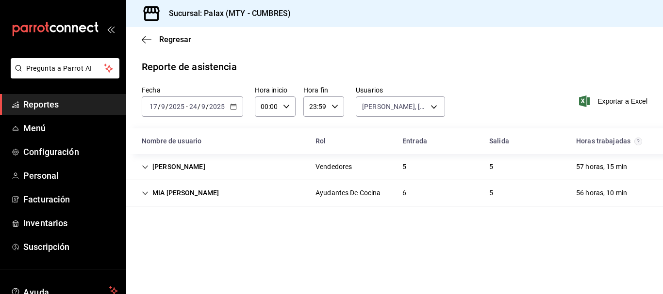
click at [325, 162] on div "Vendedores" at bounding box center [333, 167] width 36 height 10
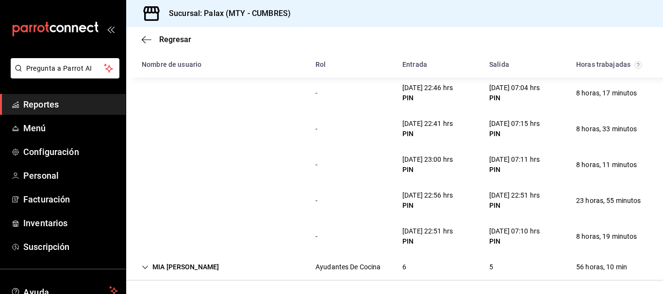
scroll to position [107, 0]
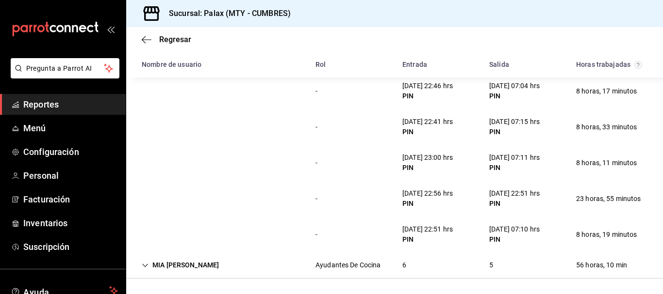
click at [359, 265] on div "Ayudantes De Cocina" at bounding box center [347, 266] width 65 height 10
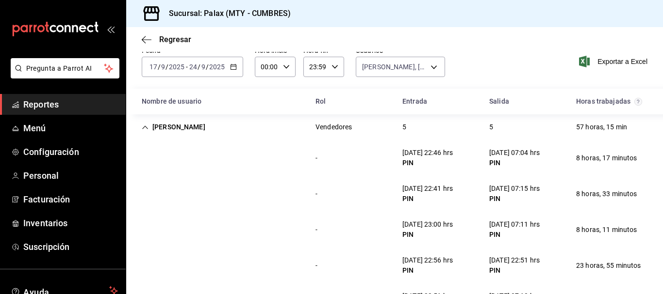
scroll to position [0, 0]
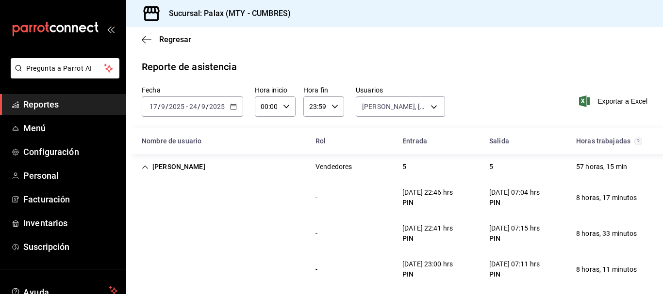
drag, startPoint x: 378, startPoint y: 88, endPoint x: 375, endPoint y: 95, distance: 7.7
click at [377, 90] on label "Usuarios" at bounding box center [400, 90] width 89 height 7
click at [374, 107] on body "Pregunta a Parrot AI Reportes Menú Configuración Personal Facturación Inventari…" at bounding box center [331, 147] width 663 height 294
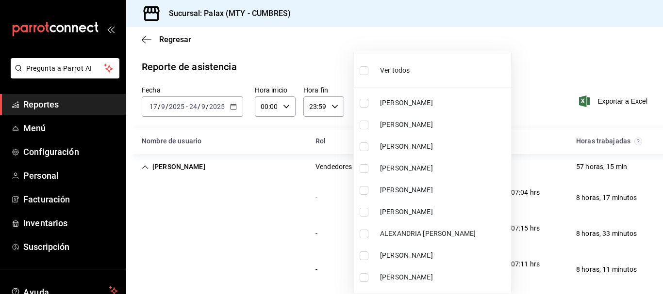
click at [390, 74] on span "Ver todos" at bounding box center [395, 70] width 30 height 10
click at [389, 74] on span "Ver todos" at bounding box center [395, 70] width 30 height 10
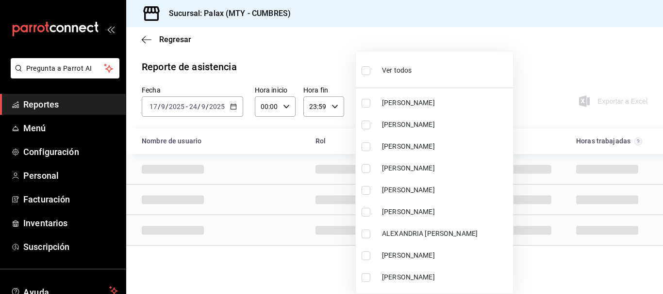
scroll to position [2354, 0]
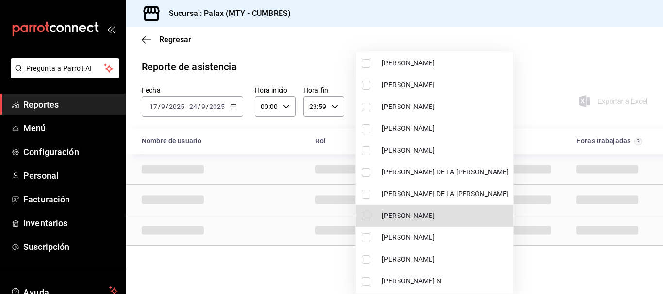
click at [406, 213] on span "[PERSON_NAME] [PERSON_NAME]" at bounding box center [445, 216] width 127 height 10
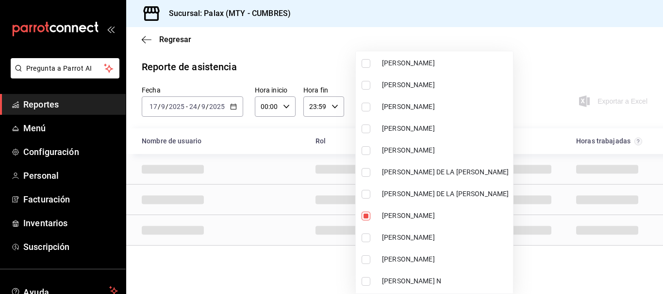
click at [551, 54] on div at bounding box center [331, 147] width 663 height 294
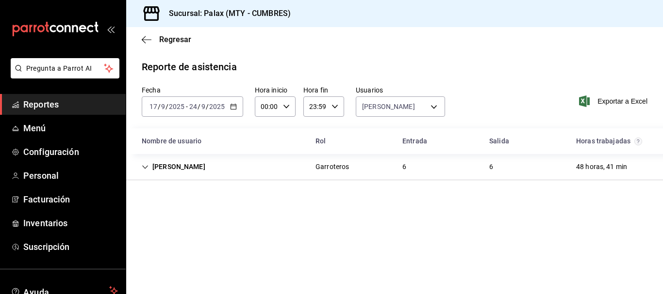
click at [427, 168] on div "JOSE ANGEL AGUILAR Garroteros 6 6 48 horas, 41 min" at bounding box center [394, 167] width 537 height 26
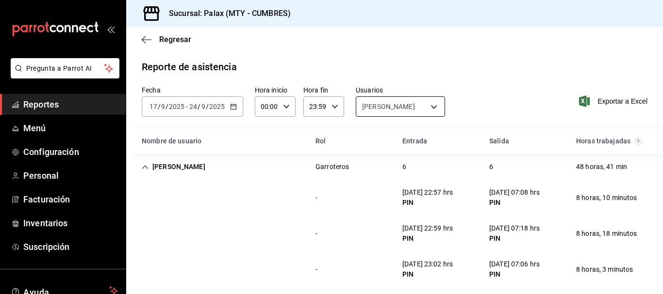
click at [396, 103] on body "Pregunta a Parrot AI Reportes Menú Configuración Personal Facturación Inventari…" at bounding box center [331, 147] width 663 height 294
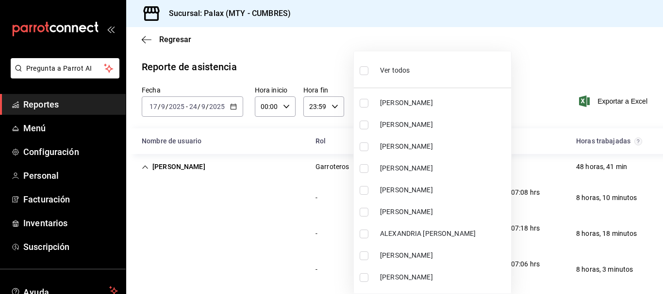
click at [385, 58] on li "Ver todos" at bounding box center [432, 69] width 157 height 29
click at [384, 60] on div "Ver todos" at bounding box center [384, 69] width 50 height 21
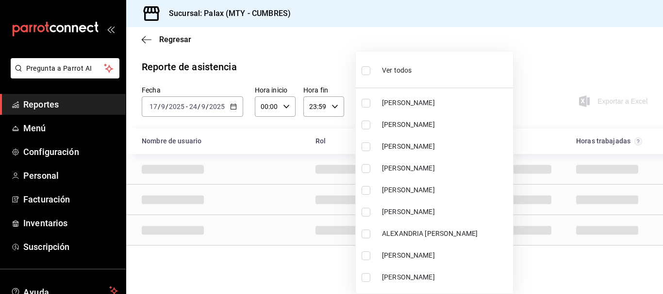
scroll to position [1546, 0]
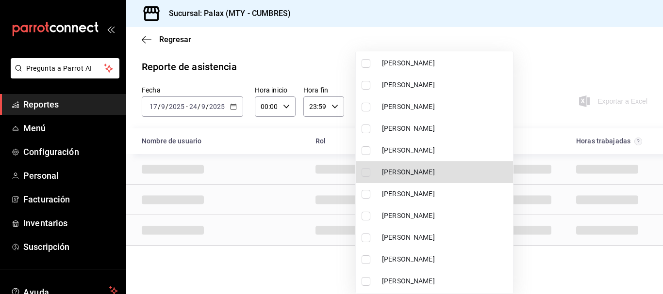
click at [430, 175] on span "[PERSON_NAME]" at bounding box center [445, 172] width 127 height 10
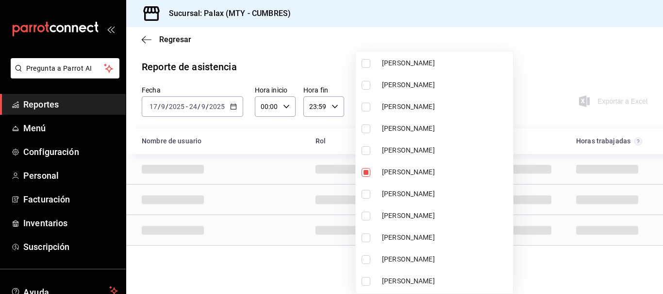
click at [546, 51] on div at bounding box center [331, 147] width 663 height 294
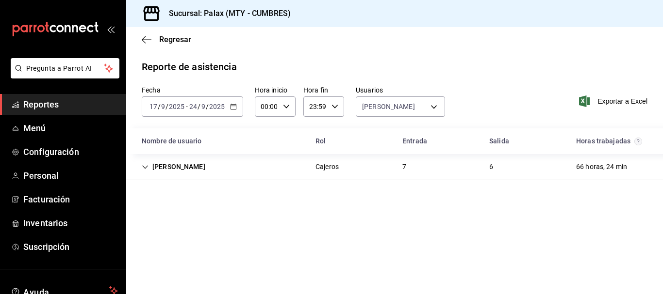
click at [413, 169] on div "7" at bounding box center [403, 167] width 19 height 18
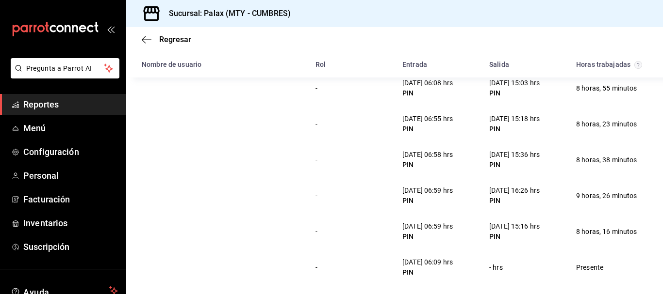
scroll to position [152, 0]
